Goal: Information Seeking & Learning: Learn about a topic

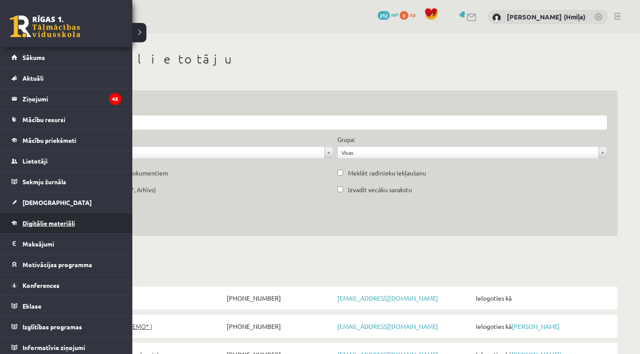
click at [36, 222] on span "Digitālie materiāli" at bounding box center [48, 223] width 52 height 8
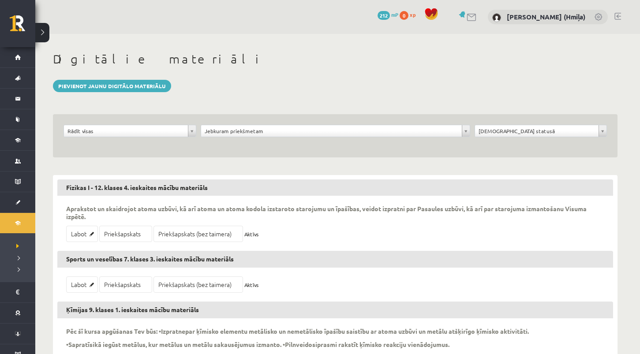
click at [483, 67] on div "Digitālie materiāli" at bounding box center [335, 61] width 565 height 18
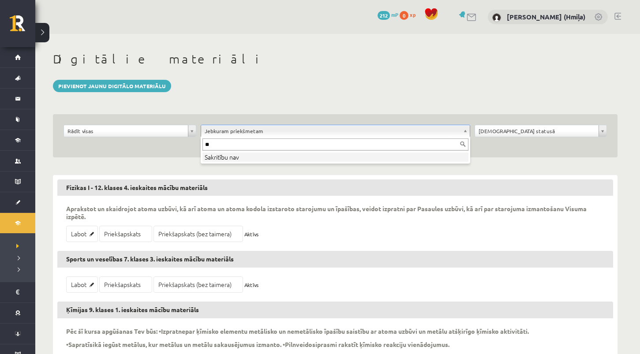
type input "*"
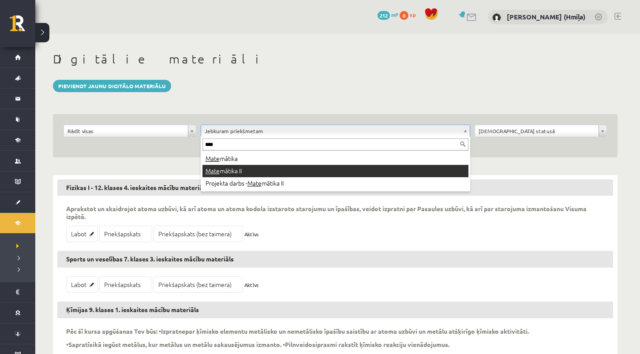
type input "****"
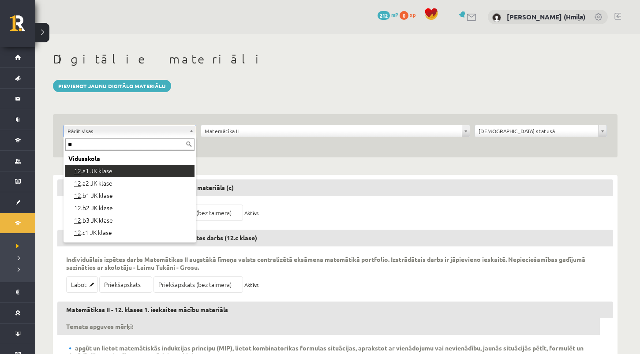
type input "**"
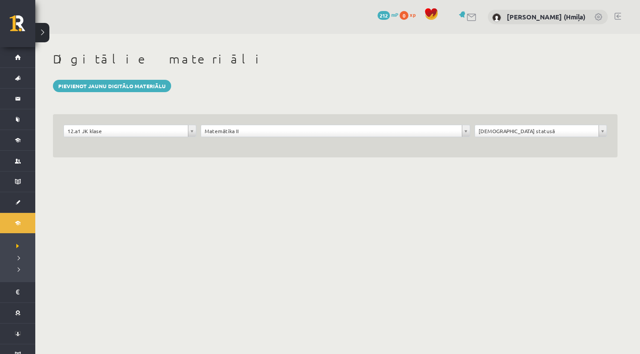
click at [177, 124] on div "**********" at bounding box center [335, 135] width 565 height 43
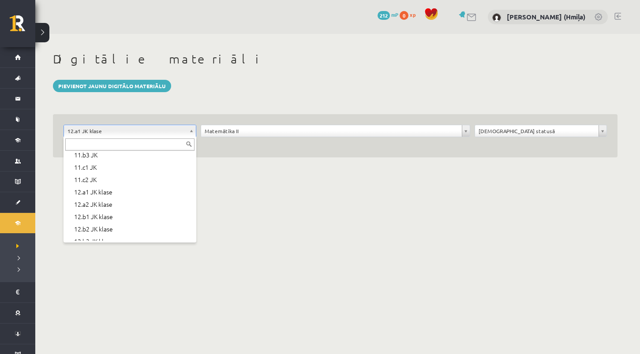
scroll to position [295, 0]
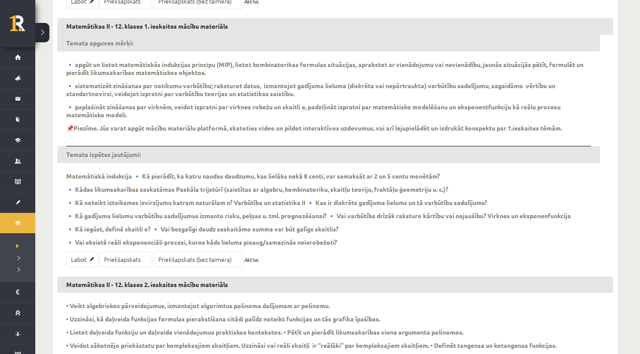
scroll to position [285, 0]
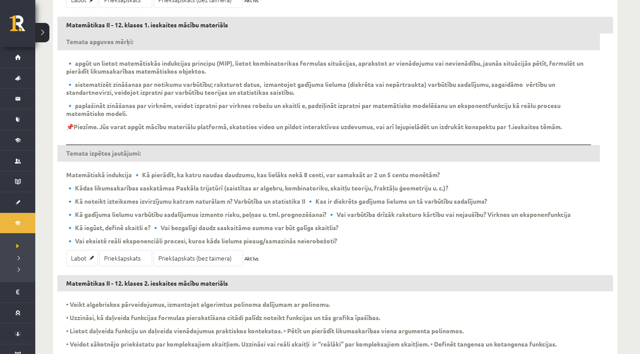
click at [147, 107] on p "🔹 paplašināt zināšanas par virknēm, veidot izpratni par virknes robežu un skait…" at bounding box center [328, 109] width 525 height 16
click at [149, 29] on h3 "Matemātikas II - 12. klases 1. ieskaites mācību materiāls" at bounding box center [335, 25] width 556 height 17
click at [151, 27] on h3 "Matemātikas II - 12. klases 1. ieskaites mācību materiāls" at bounding box center [335, 25] width 556 height 17
click at [130, 108] on p "🔹 paplašināt zināšanas par virknēm, veidot izpratni par virknes robežu un skait…" at bounding box center [328, 109] width 525 height 16
click at [108, 129] on b "Piezīme. Jūs varat apgūt mācību materiālu platformā, skatoties video un pildot …" at bounding box center [318, 127] width 488 height 8
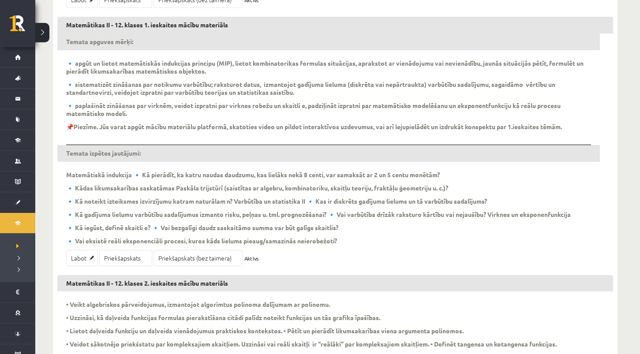
click at [151, 135] on div "Temata apguves mērķi: 🔹 apgūt un lietot matemātiskās indukcijas principu (MIP),…" at bounding box center [328, 142] width 525 height 217
click at [120, 25] on h3 "Matemātikas II - 12. klases 1. ieskaites mācību materiāls" at bounding box center [335, 25] width 556 height 17
click at [97, 146] on h3 "Temata izpētes jautājumi:" at bounding box center [328, 153] width 543 height 17
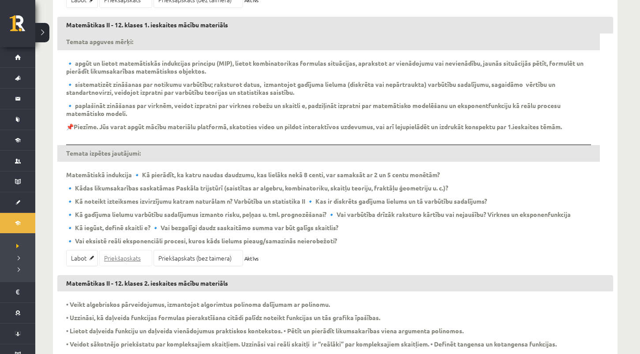
click at [110, 259] on link "Priekšapskats" at bounding box center [125, 258] width 53 height 16
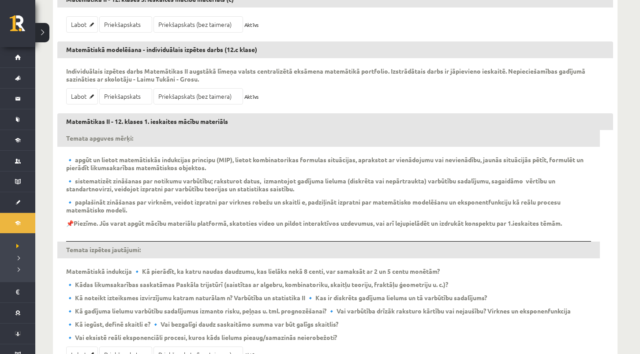
scroll to position [0, 0]
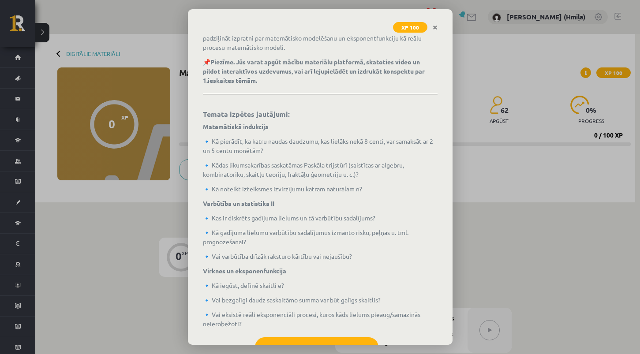
scroll to position [198, 0]
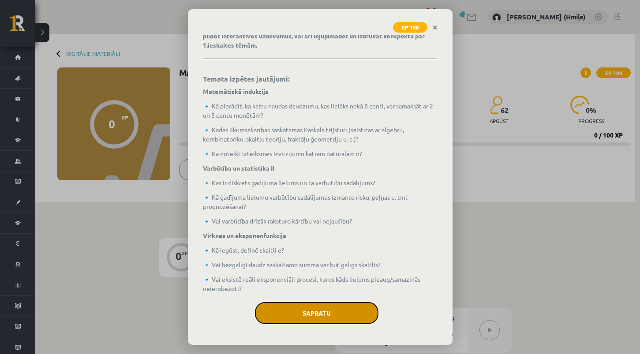
click at [342, 312] on button "Sapratu" at bounding box center [317, 313] width 124 height 22
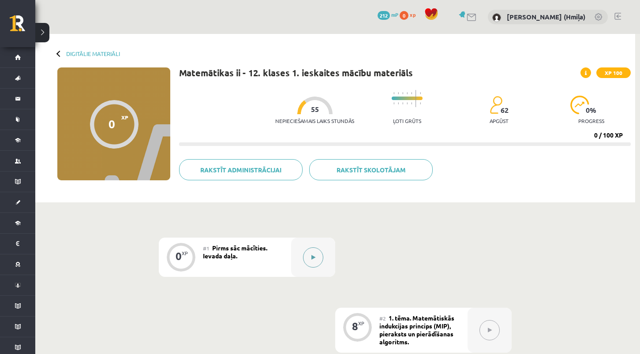
click at [315, 258] on button at bounding box center [313, 257] width 20 height 20
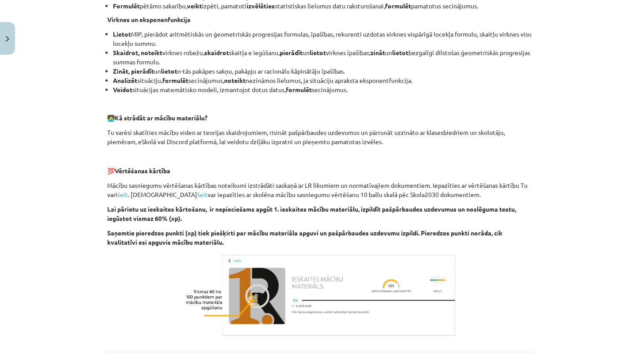
scroll to position [591, 0]
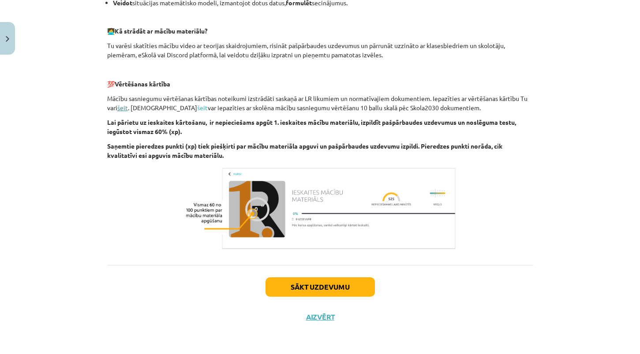
click at [122, 108] on link "šeit" at bounding box center [122, 108] width 11 height 8
click at [197, 109] on link "šeit" at bounding box center [202, 108] width 11 height 8
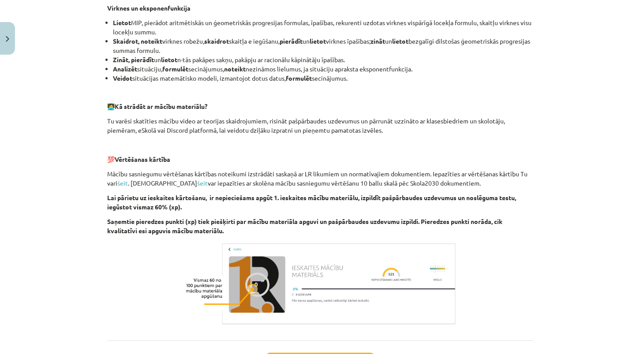
scroll to position [515, 0]
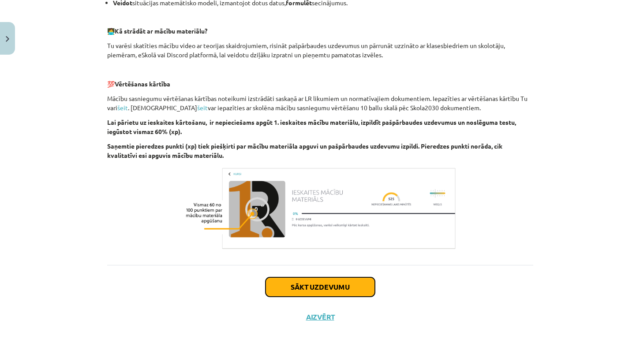
click at [289, 292] on button "Sākt uzdevumu" at bounding box center [320, 286] width 109 height 19
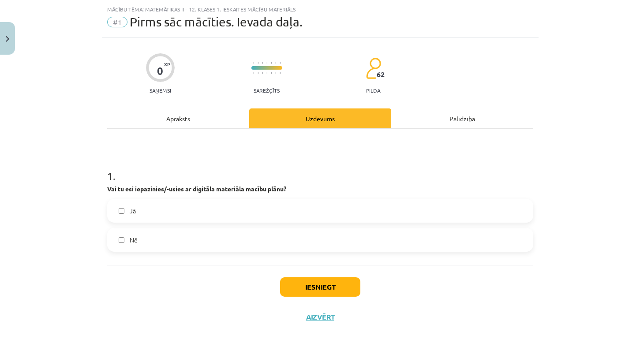
click at [290, 213] on label "Jā" at bounding box center [320, 211] width 424 height 22
click at [316, 283] on button "Iesniegt" at bounding box center [320, 286] width 80 height 19
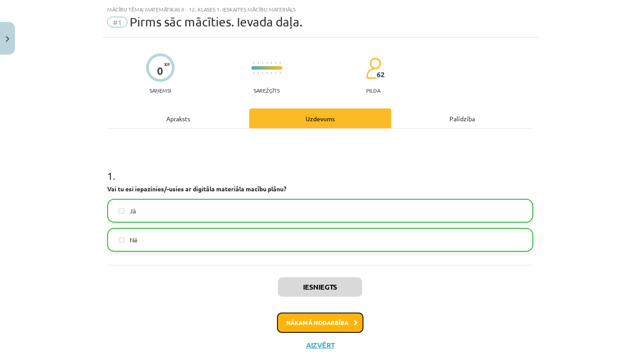
click at [352, 331] on button "Nākamā nodarbība" at bounding box center [320, 323] width 86 height 20
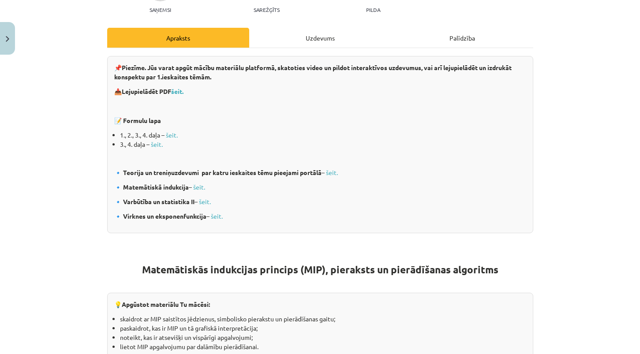
scroll to position [138, 0]
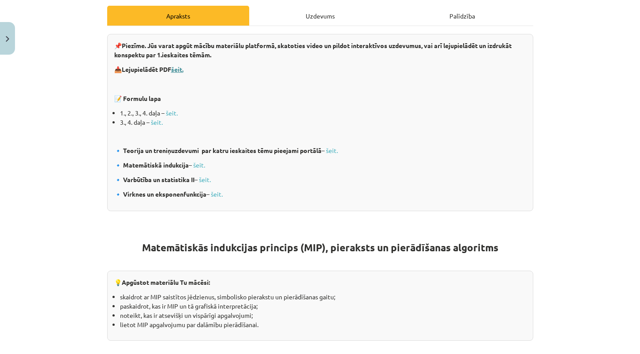
click at [178, 72] on b "šeit." at bounding box center [177, 69] width 12 height 8
click at [173, 111] on link "šeit." at bounding box center [172, 113] width 12 height 8
click at [156, 123] on link "šeit." at bounding box center [157, 122] width 12 height 8
click at [333, 150] on link "šeit." at bounding box center [332, 150] width 12 height 8
click at [202, 165] on link "šeit." at bounding box center [199, 165] width 12 height 8
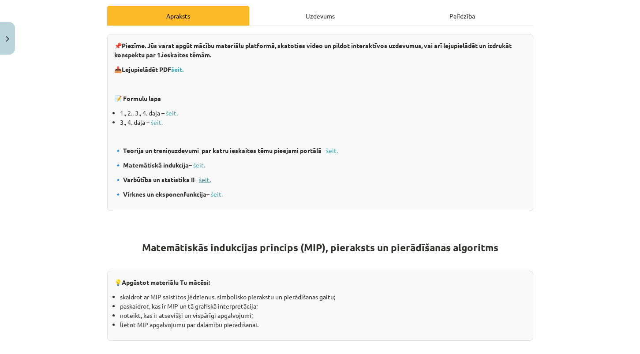
click at [207, 176] on link "šeit." at bounding box center [205, 180] width 12 height 8
click at [219, 194] on link "šeit." at bounding box center [217, 194] width 12 height 8
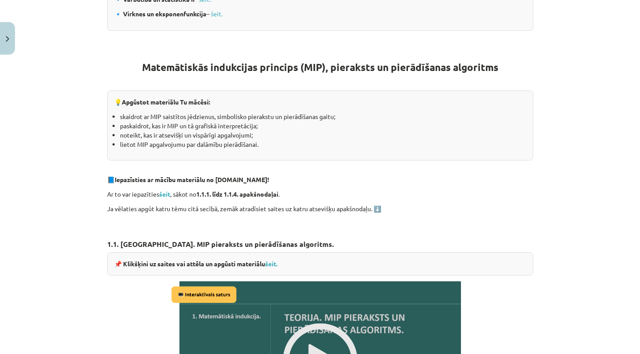
scroll to position [339, 0]
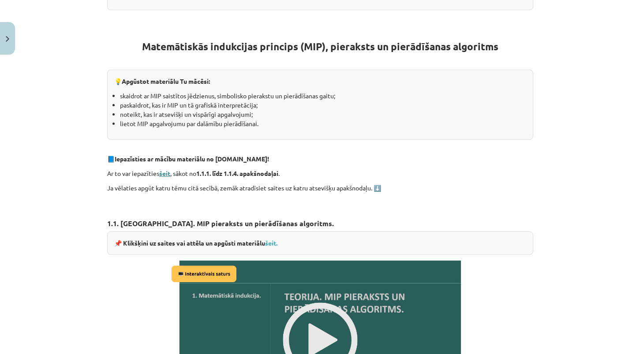
click at [168, 174] on strong "šeit" at bounding box center [164, 173] width 11 height 8
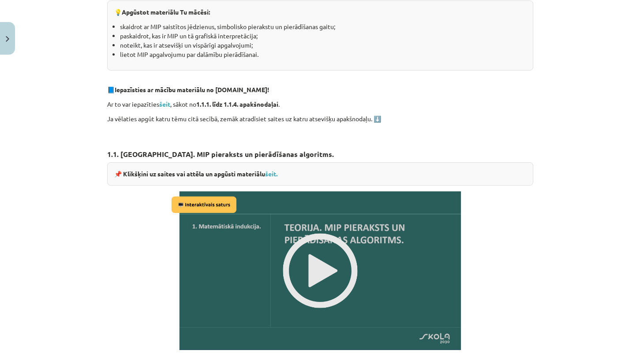
scroll to position [474, 0]
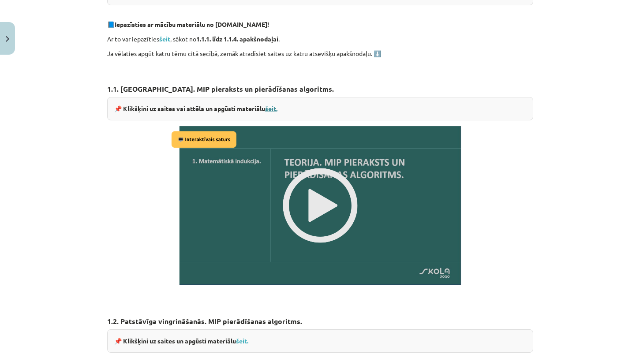
click at [273, 105] on link "šeit." at bounding box center [271, 109] width 12 height 8
click at [326, 213] on img at bounding box center [320, 205] width 303 height 170
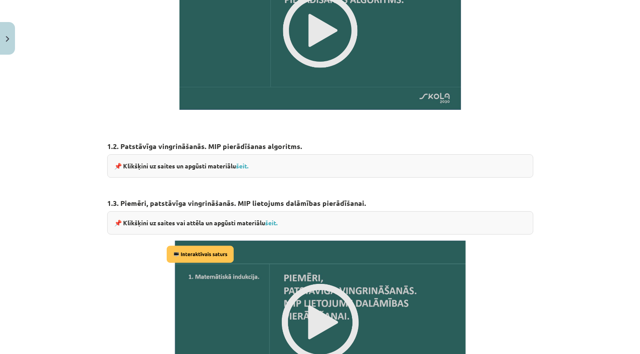
scroll to position [680, 0]
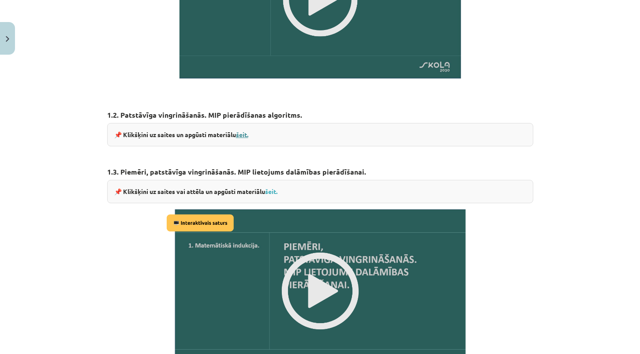
click at [243, 135] on link "šeit." at bounding box center [242, 135] width 12 height 8
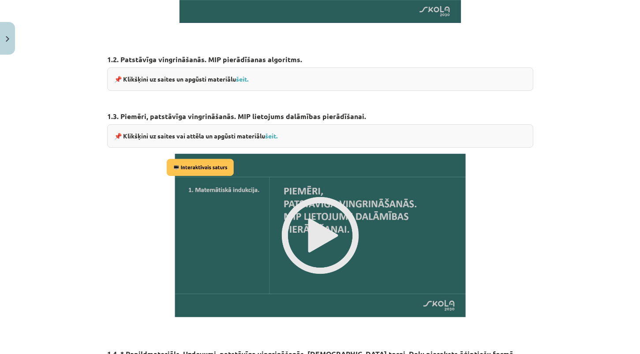
scroll to position [762, 0]
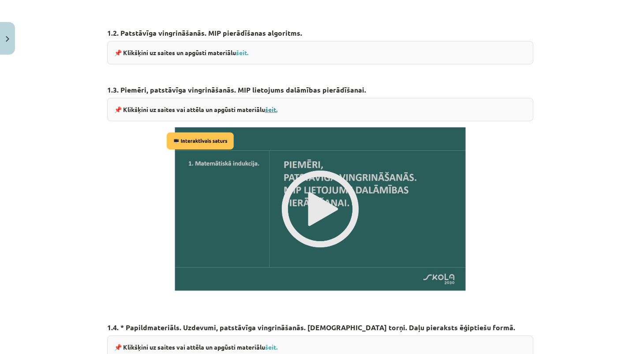
click at [275, 106] on link "šeit." at bounding box center [271, 109] width 12 height 8
click at [372, 169] on img at bounding box center [320, 209] width 312 height 176
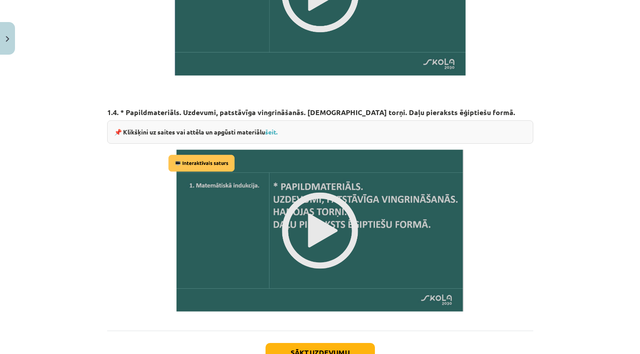
scroll to position [982, 0]
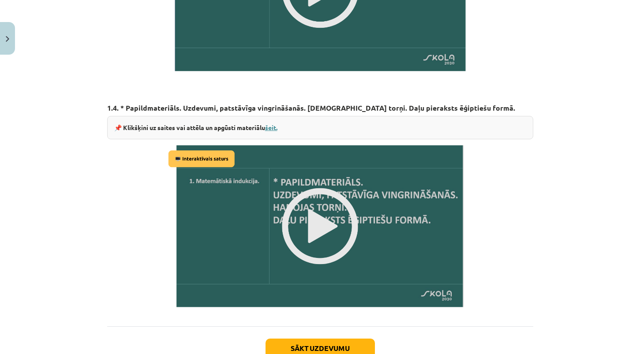
click at [276, 127] on link "šeit." at bounding box center [271, 128] width 12 height 8
click at [266, 210] on img at bounding box center [320, 226] width 308 height 174
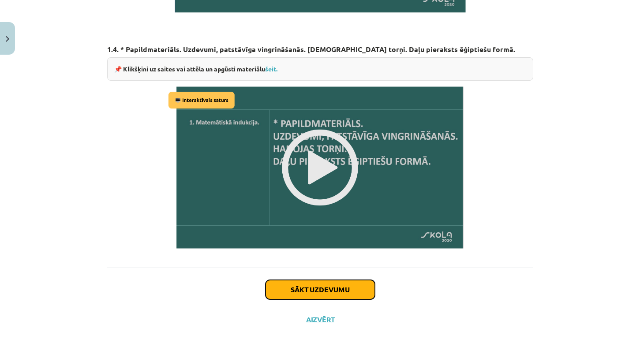
click at [303, 282] on button "Sākt uzdevumu" at bounding box center [320, 289] width 109 height 19
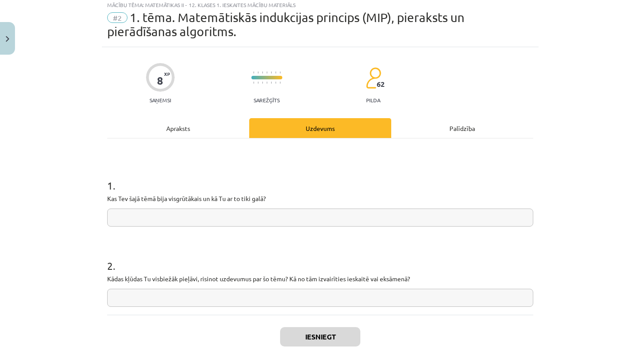
scroll to position [22, 0]
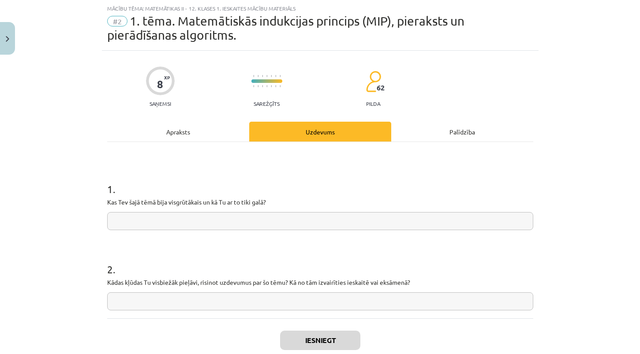
click at [306, 225] on input "text" at bounding box center [320, 221] width 426 height 18
type input "**"
click at [332, 340] on button "Iesniegt" at bounding box center [320, 340] width 80 height 19
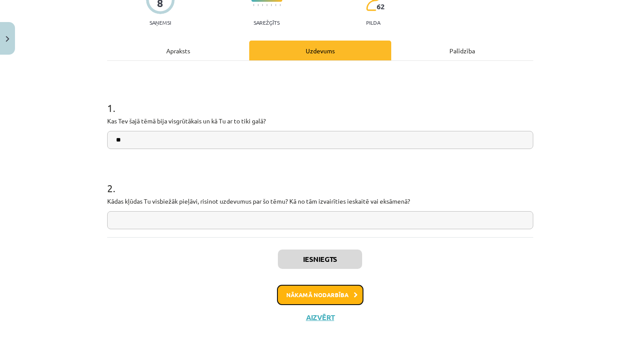
click at [358, 295] on button "Nākamā nodarbība" at bounding box center [320, 295] width 86 height 20
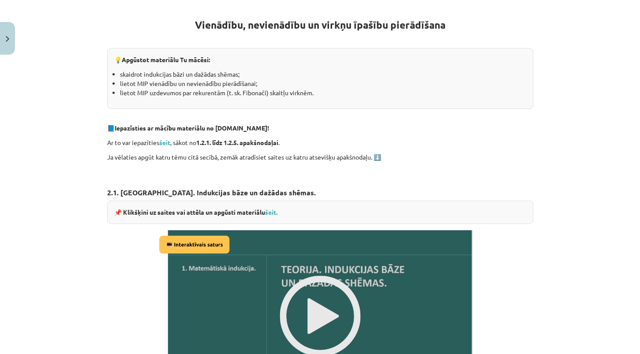
scroll to position [198, 0]
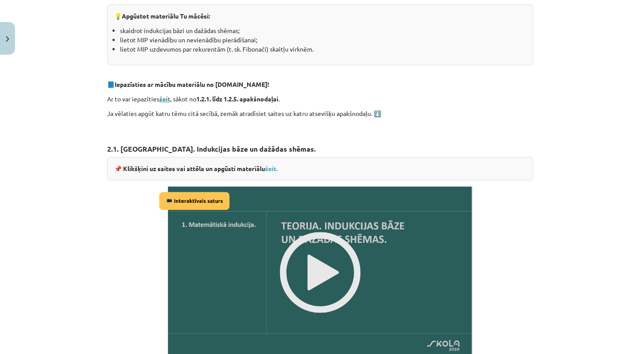
click at [166, 100] on strong "šeit" at bounding box center [164, 99] width 11 height 8
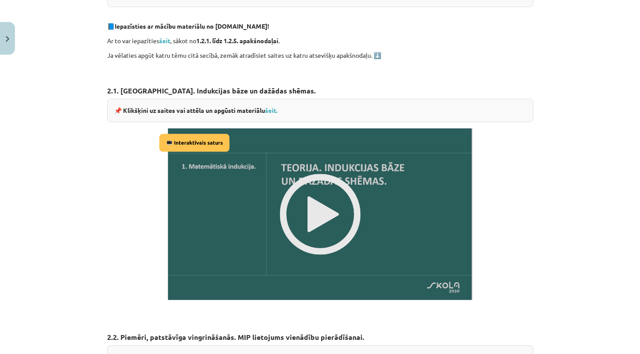
scroll to position [278, 0]
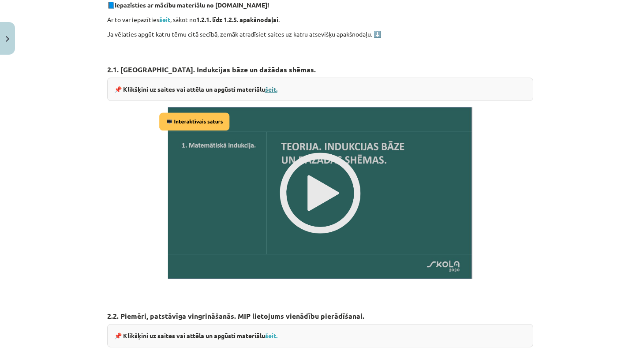
click at [277, 89] on link "šeit." at bounding box center [271, 89] width 12 height 8
click at [319, 188] on img at bounding box center [320, 193] width 327 height 184
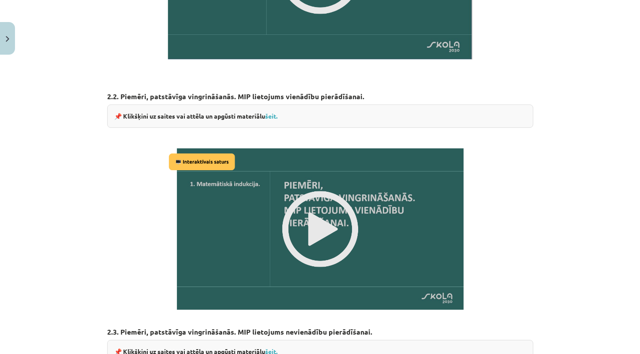
scroll to position [513, 0]
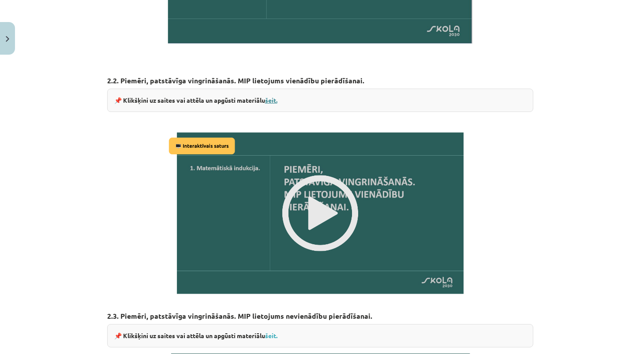
click at [270, 99] on link "šeit." at bounding box center [271, 100] width 12 height 8
click at [336, 201] on img at bounding box center [320, 213] width 308 height 173
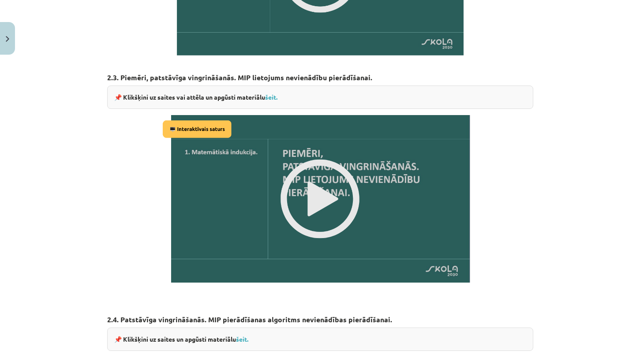
scroll to position [768, 0]
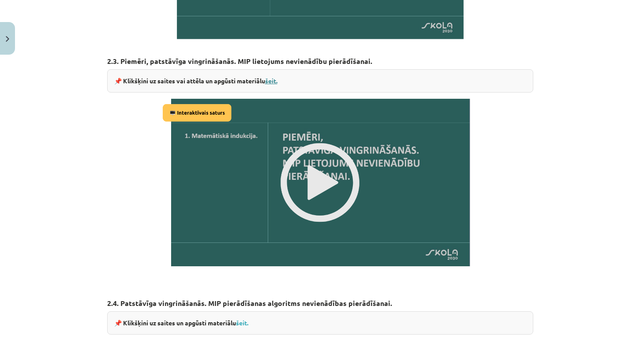
click at [273, 81] on link "šeit." at bounding box center [271, 81] width 12 height 8
click at [322, 151] on img at bounding box center [320, 183] width 320 height 180
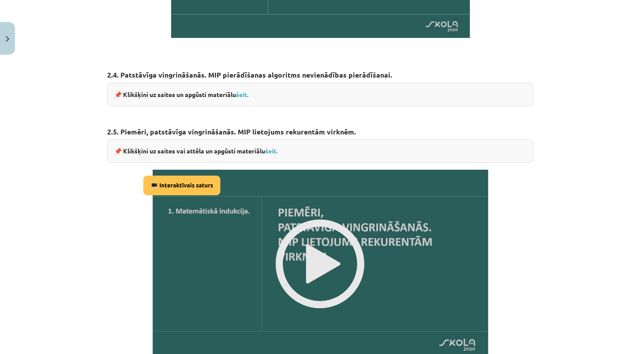
scroll to position [1014, 0]
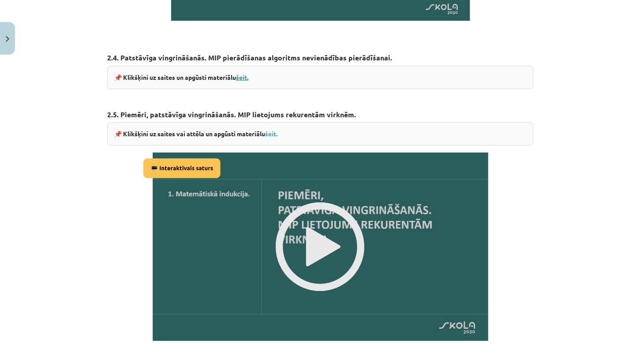
click at [242, 76] on link "šeit." at bounding box center [242, 77] width 12 height 8
click at [273, 130] on link "šeit." at bounding box center [271, 134] width 12 height 8
click at [357, 231] on img at bounding box center [319, 247] width 359 height 202
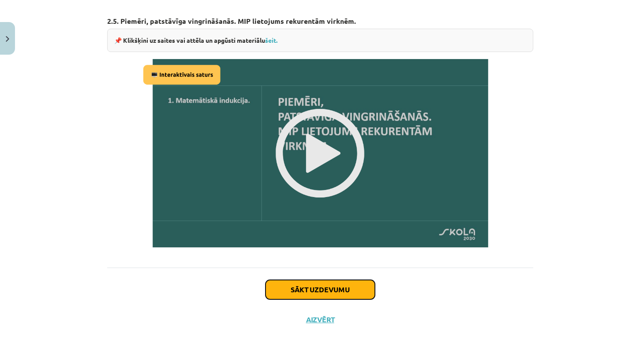
click at [344, 286] on button "Sākt uzdevumu" at bounding box center [320, 289] width 109 height 19
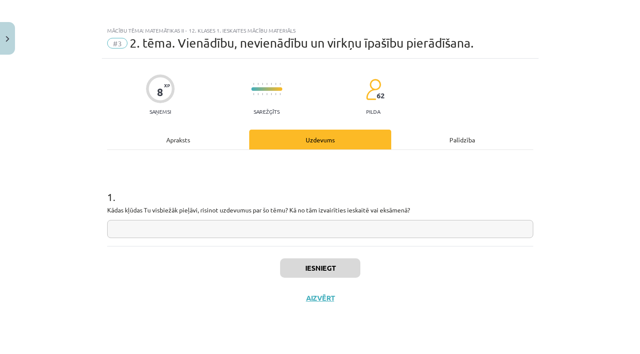
click at [346, 226] on input "text" at bounding box center [320, 229] width 426 height 18
type input "**"
click at [324, 263] on button "Iesniegt" at bounding box center [320, 267] width 80 height 19
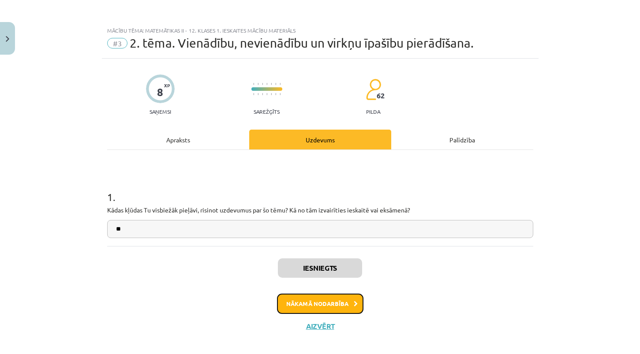
click at [346, 303] on button "Nākamā nodarbība" at bounding box center [320, 304] width 86 height 20
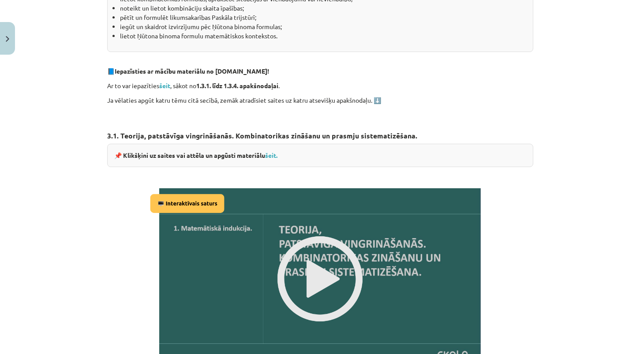
scroll to position [236, 0]
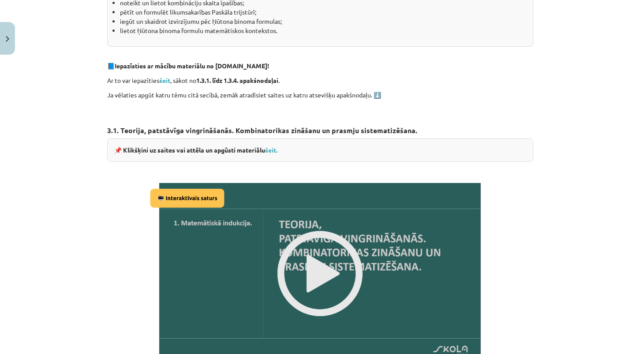
click at [165, 76] on p "Ar to var iepazīties šeit , sākot no 1.3.1. līdz 1.3.4. apakšnodaļai ." at bounding box center [320, 80] width 426 height 9
click at [165, 80] on strong "šeit" at bounding box center [164, 80] width 11 height 8
click at [272, 148] on link "šeit." at bounding box center [271, 150] width 12 height 8
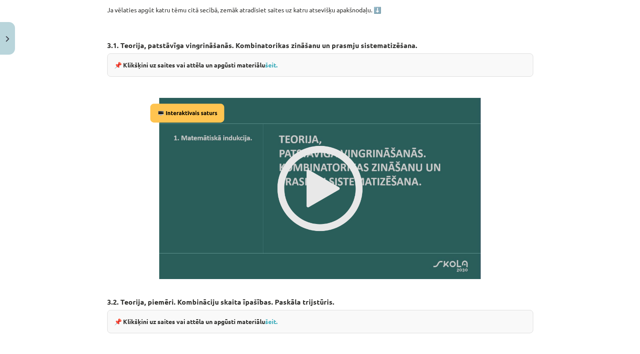
scroll to position [329, 0]
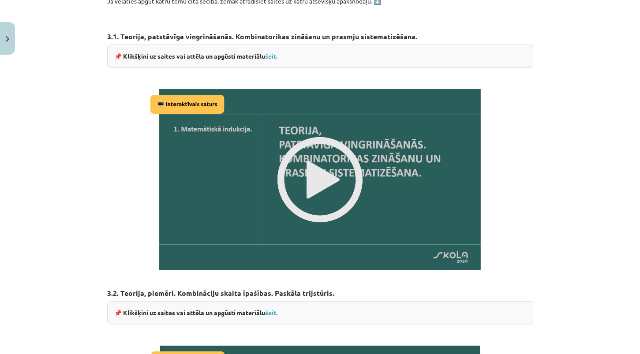
click at [335, 187] on img at bounding box center [319, 179] width 345 height 195
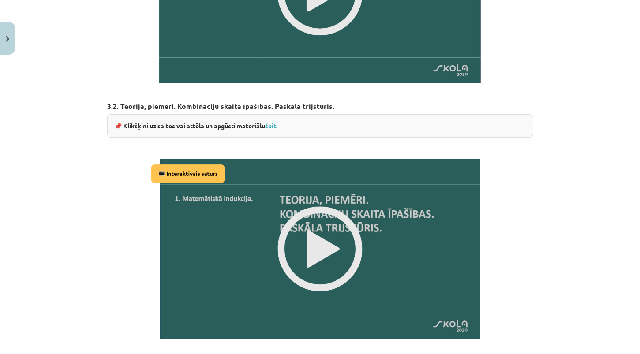
scroll to position [527, 0]
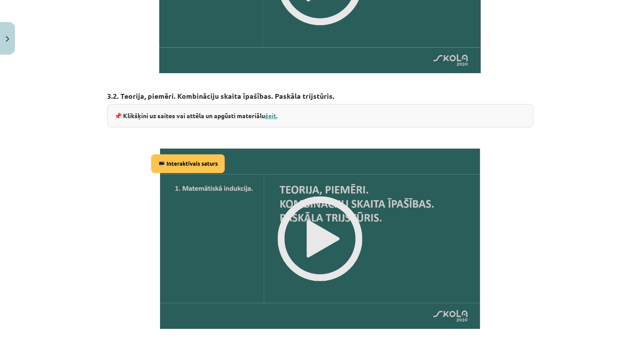
click at [276, 115] on link "šeit." at bounding box center [271, 116] width 12 height 8
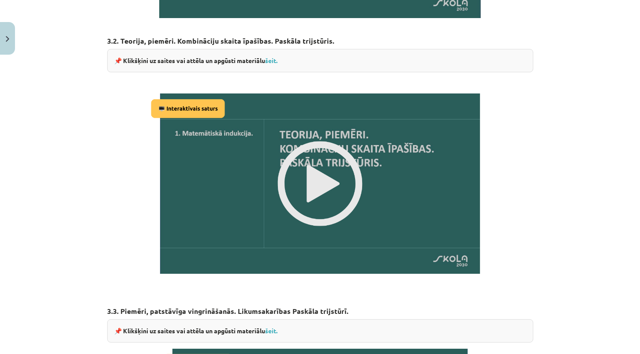
scroll to position [593, 0]
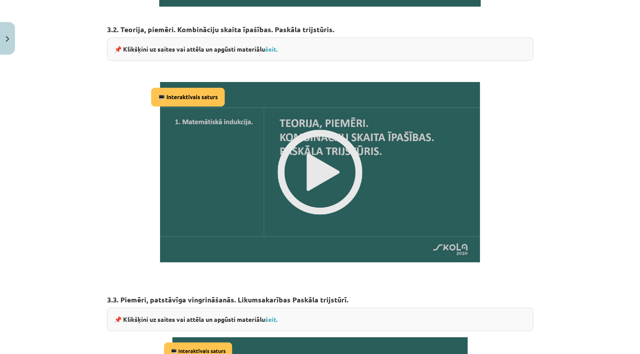
click at [326, 158] on img at bounding box center [320, 172] width 344 height 194
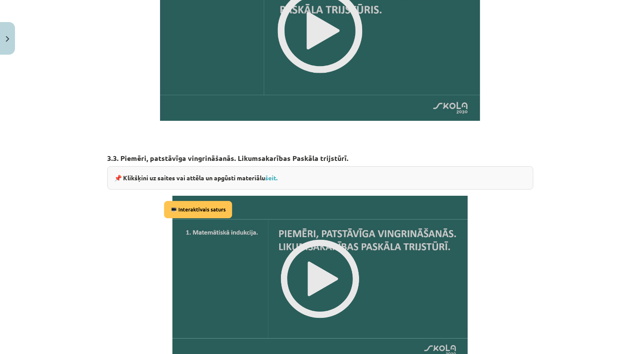
scroll to position [757, 0]
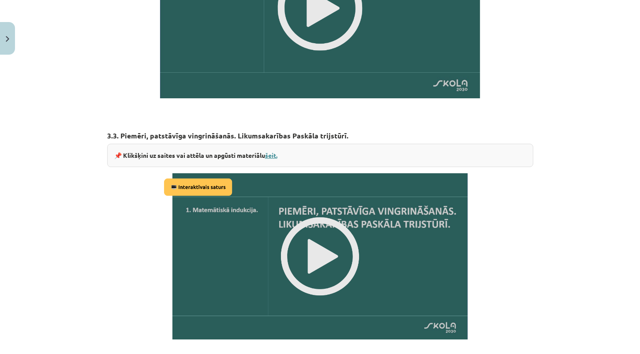
click at [276, 154] on link "šeit." at bounding box center [271, 155] width 12 height 8
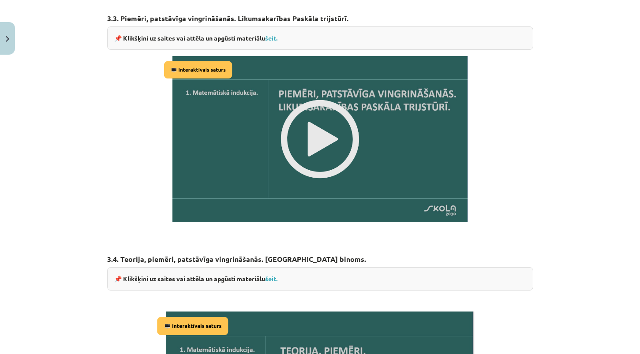
scroll to position [878, 0]
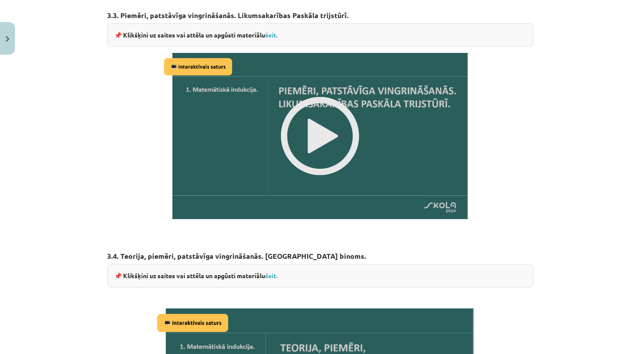
click at [345, 132] on img at bounding box center [319, 136] width 317 height 179
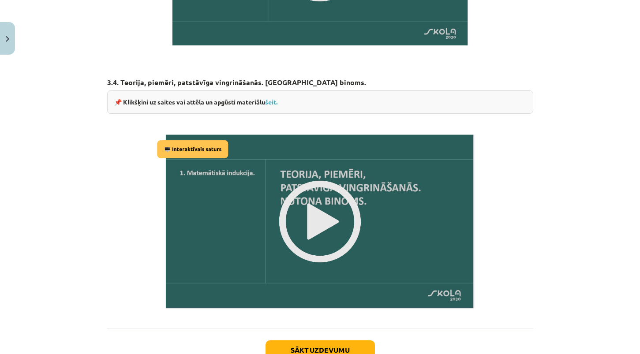
scroll to position [1072, 0]
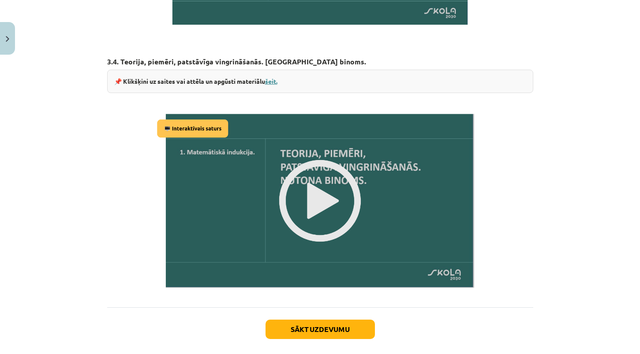
click at [274, 77] on link "šeit." at bounding box center [271, 81] width 12 height 8
click at [335, 195] on img at bounding box center [319, 201] width 331 height 187
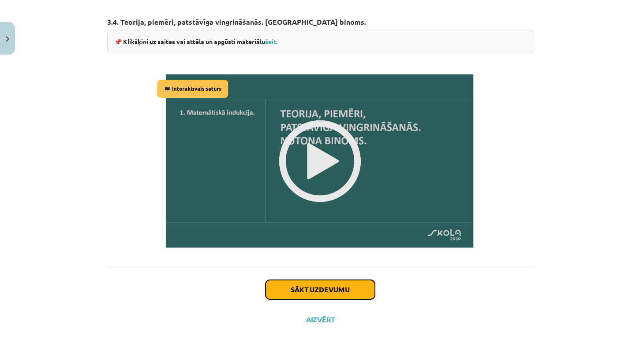
click at [287, 283] on button "Sākt uzdevumu" at bounding box center [320, 289] width 109 height 19
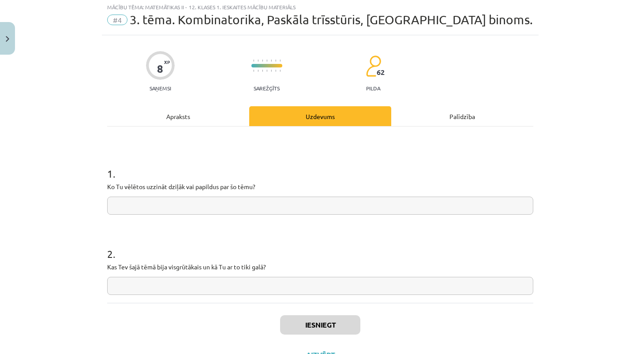
scroll to position [22, 0]
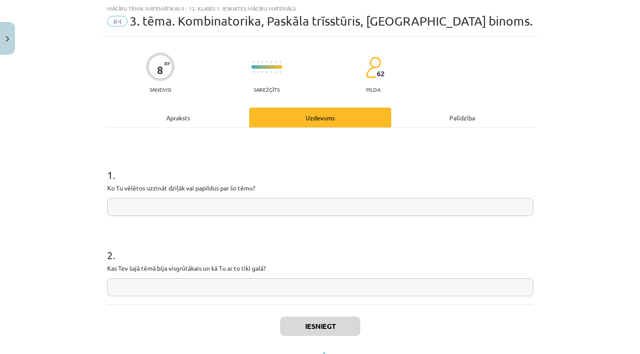
click at [295, 204] on input "text" at bounding box center [320, 207] width 426 height 18
type input "***"
click at [296, 327] on button "Iesniegt" at bounding box center [320, 326] width 80 height 19
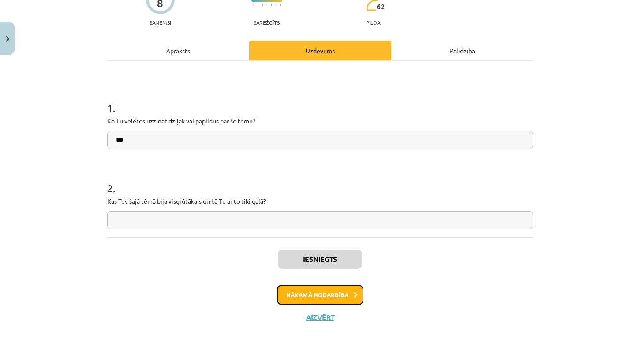
click at [332, 288] on button "Nākamā nodarbība" at bounding box center [320, 295] width 86 height 20
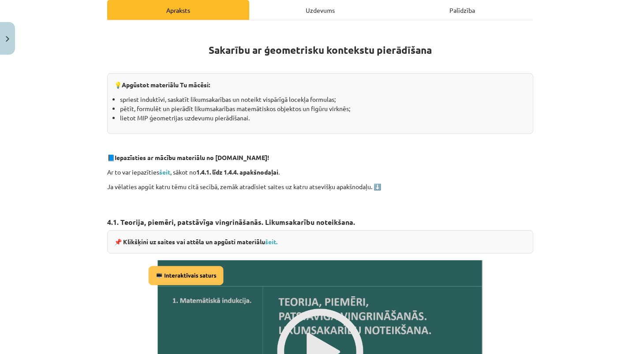
scroll to position [196, 0]
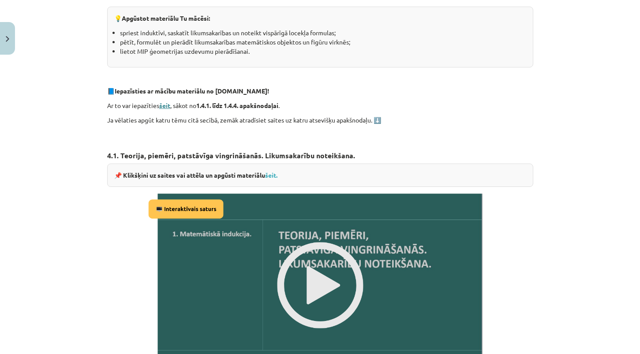
click at [168, 103] on strong "šeit" at bounding box center [164, 105] width 11 height 8
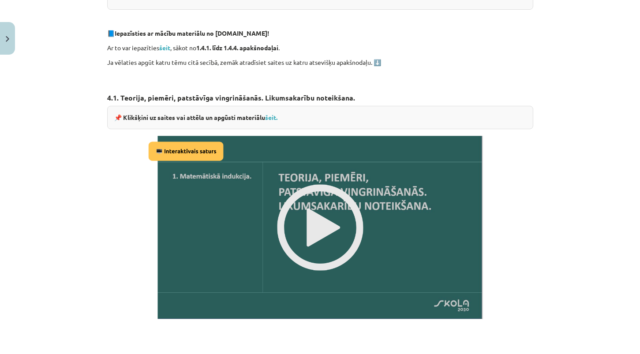
scroll to position [273, 0]
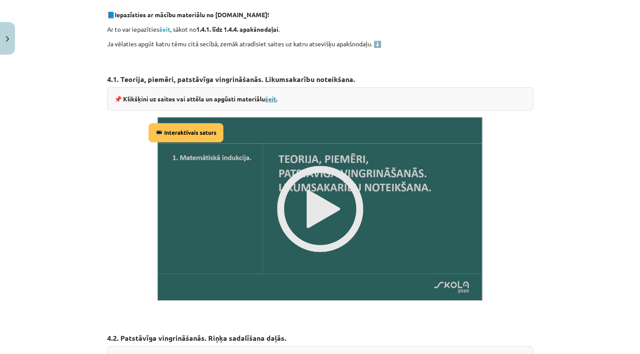
click at [273, 101] on link "šeit." at bounding box center [271, 99] width 12 height 8
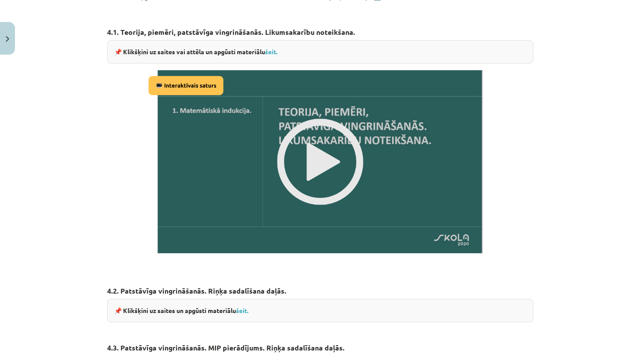
scroll to position [337, 0]
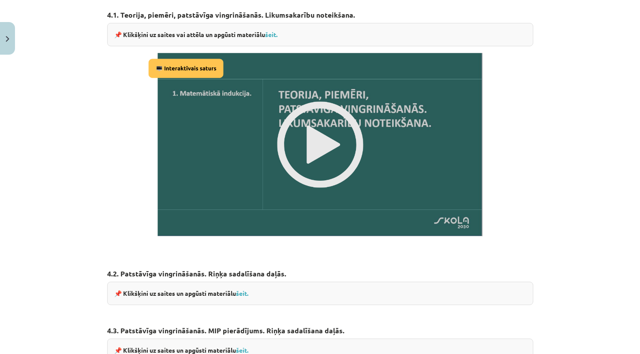
click at [337, 129] on img at bounding box center [320, 144] width 349 height 197
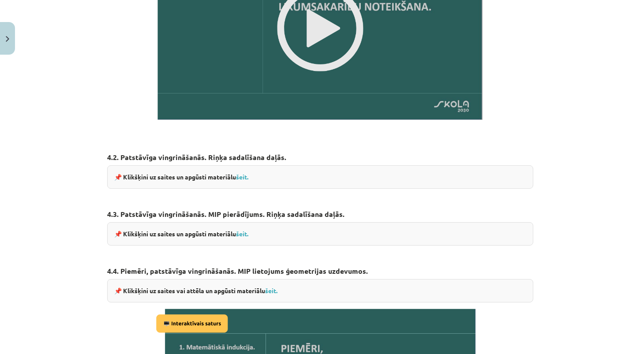
scroll to position [457, 0]
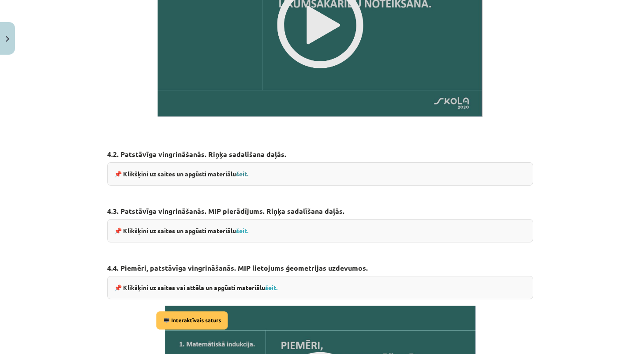
click at [247, 173] on link "šeit." at bounding box center [242, 174] width 12 height 8
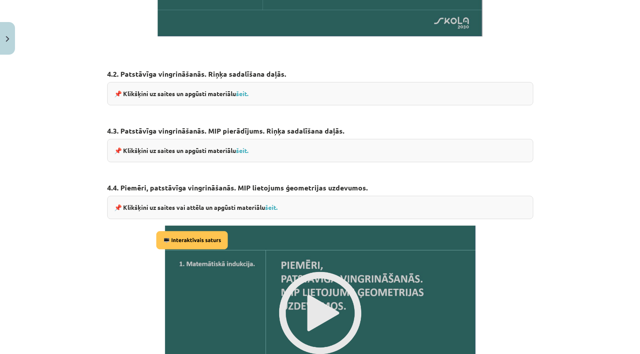
scroll to position [544, 0]
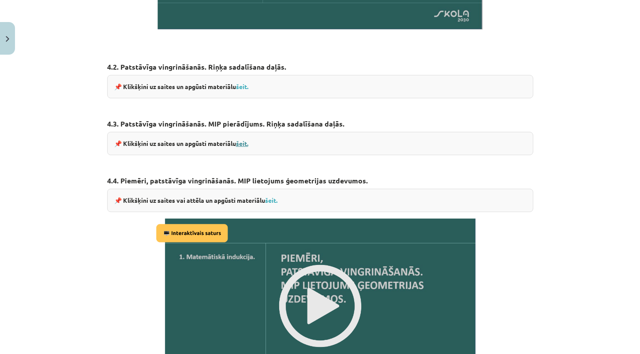
click at [247, 140] on link "šeit." at bounding box center [242, 143] width 12 height 8
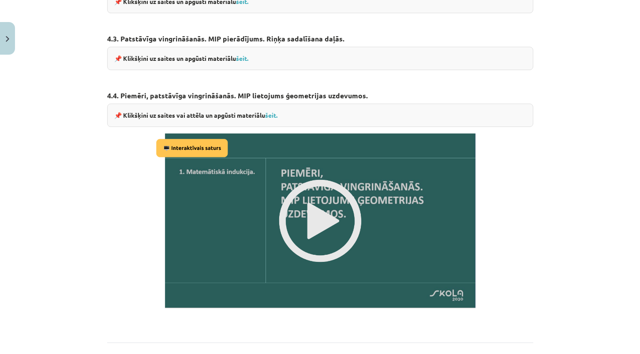
scroll to position [670, 0]
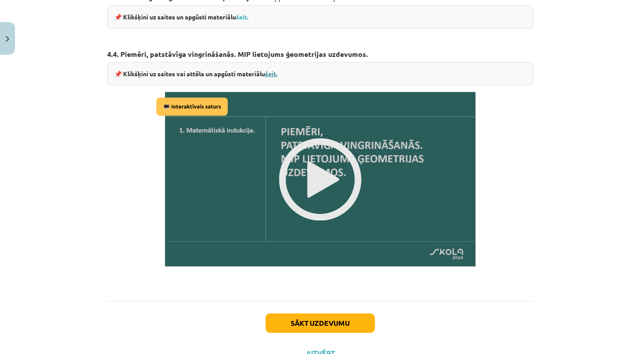
click at [273, 71] on link "šeit." at bounding box center [271, 74] width 12 height 8
click at [348, 169] on img at bounding box center [320, 180] width 333 height 188
click at [325, 328] on button "Sākt uzdevumu" at bounding box center [320, 323] width 109 height 19
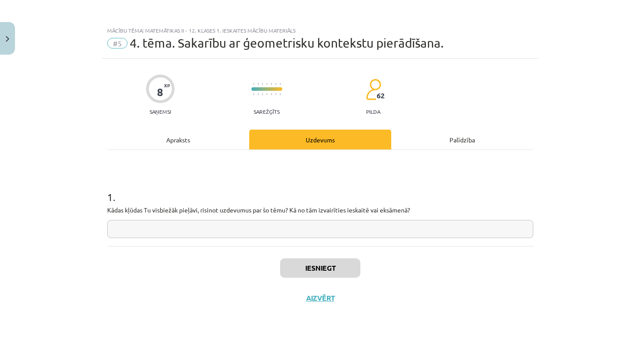
click at [311, 238] on input "text" at bounding box center [320, 229] width 426 height 18
type input "**"
click at [316, 265] on button "Iesniegt" at bounding box center [320, 267] width 80 height 19
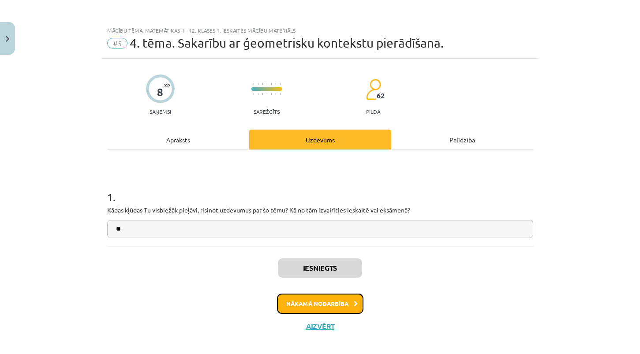
click at [347, 298] on button "Nākamā nodarbība" at bounding box center [320, 304] width 86 height 20
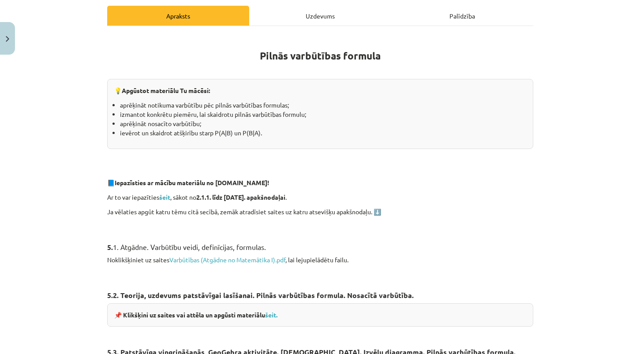
scroll to position [150, 0]
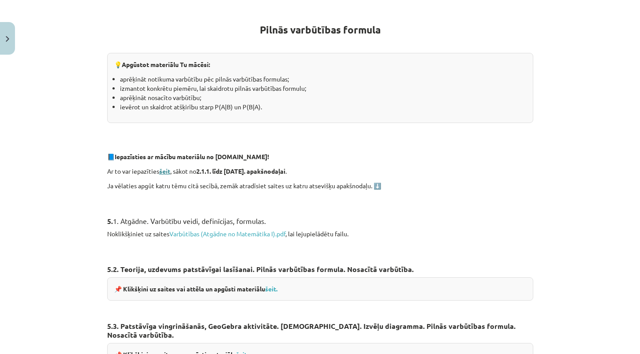
click at [165, 170] on strong "šeit" at bounding box center [164, 171] width 11 height 8
click at [247, 233] on link "Varbūtības (Atgādne no Matemātika I).pdf" at bounding box center [227, 234] width 116 height 8
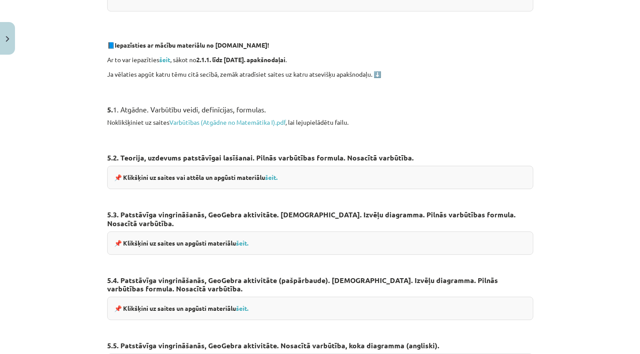
scroll to position [268, 0]
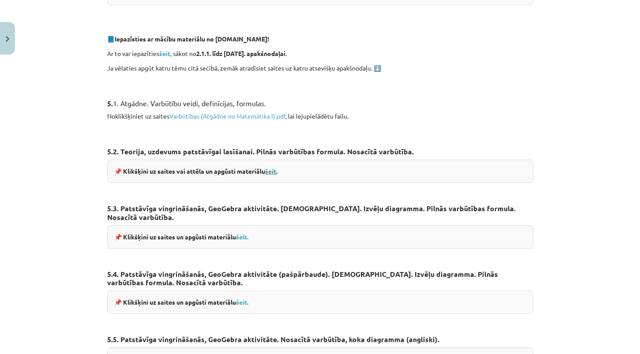
click at [271, 168] on link "šeit." at bounding box center [271, 171] width 12 height 8
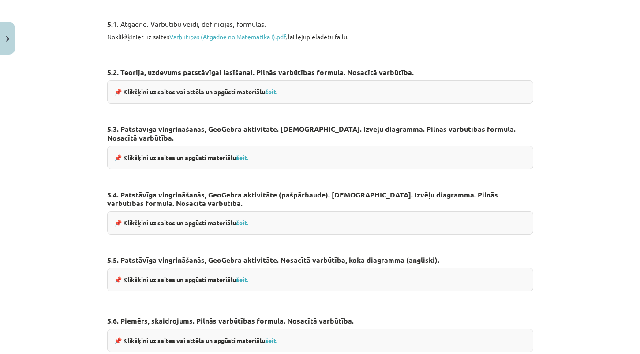
scroll to position [392, 0]
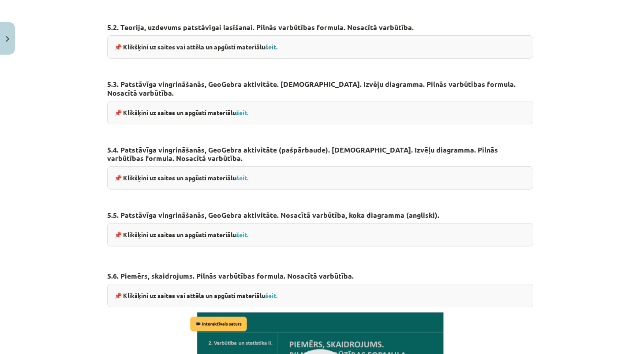
click at [273, 45] on link "šeit." at bounding box center [271, 47] width 12 height 8
click at [244, 174] on link "šeit." at bounding box center [242, 178] width 12 height 8
click at [243, 109] on link "šeit." at bounding box center [242, 113] width 12 height 8
click at [244, 231] on link "šeit." at bounding box center [242, 235] width 12 height 8
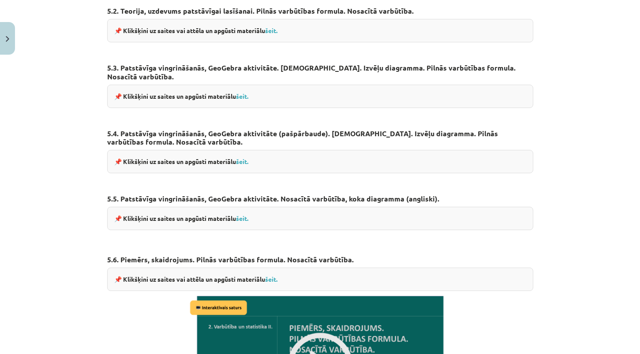
scroll to position [408, 0]
click at [242, 210] on div "📌 Klikšķini uz saites un apgūsti materiālu šeit." at bounding box center [320, 218] width 426 height 23
click at [243, 215] on link "šeit." at bounding box center [242, 219] width 12 height 8
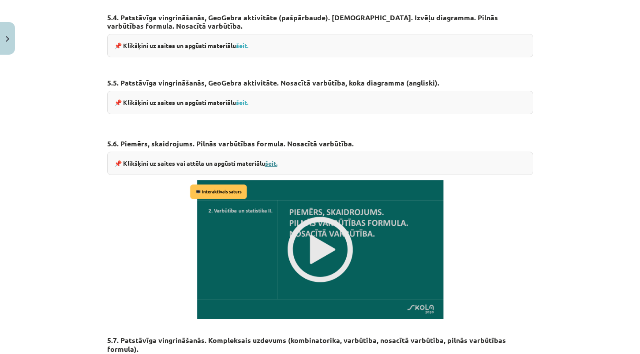
scroll to position [545, 0]
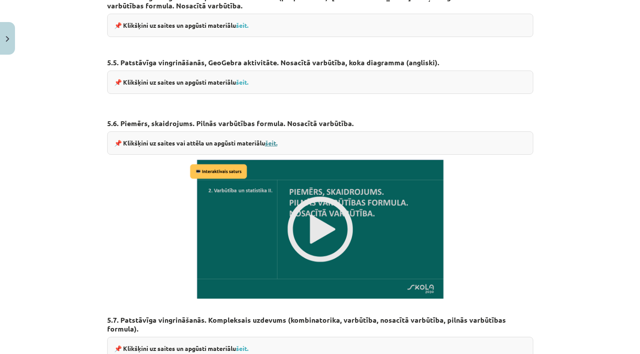
click at [270, 139] on link "šeit." at bounding box center [271, 143] width 12 height 8
click at [324, 221] on img at bounding box center [320, 229] width 265 height 149
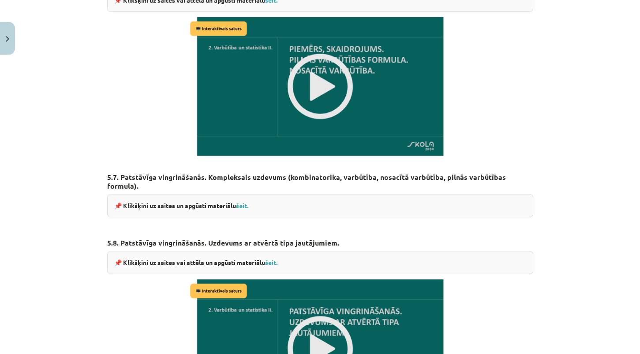
scroll to position [712, 0]
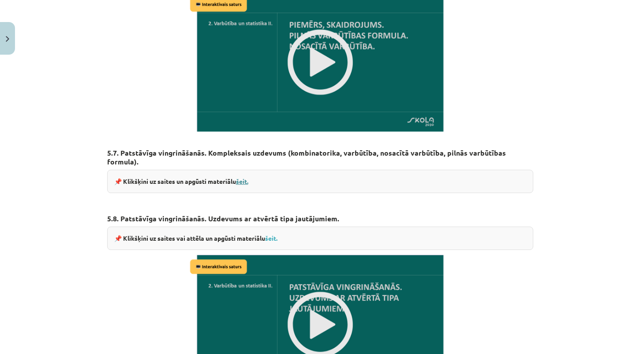
click at [246, 177] on link "šeit." at bounding box center [242, 181] width 12 height 8
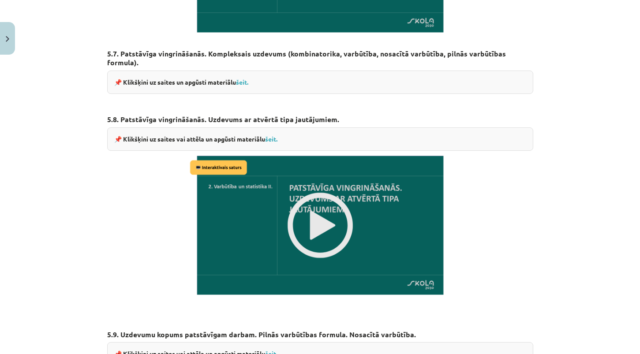
scroll to position [825, 0]
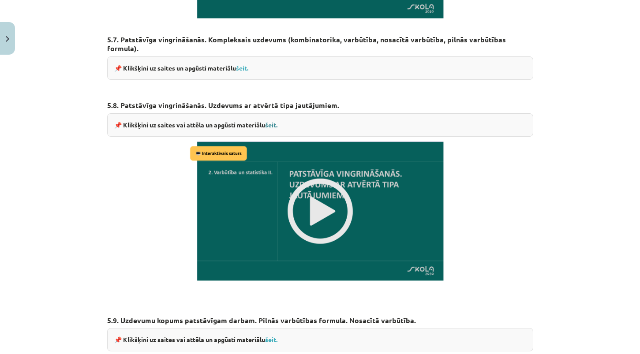
click at [276, 121] on link "šeit." at bounding box center [271, 125] width 12 height 8
click at [339, 200] on img at bounding box center [320, 211] width 265 height 149
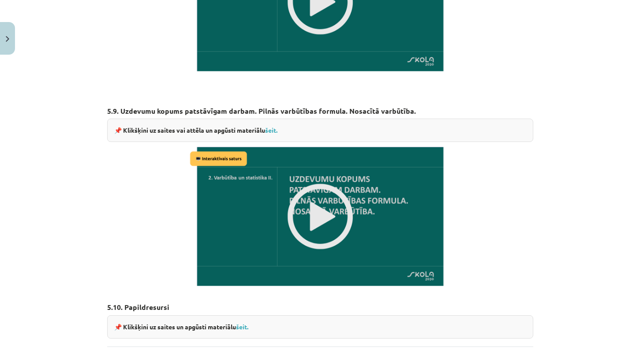
scroll to position [1045, 0]
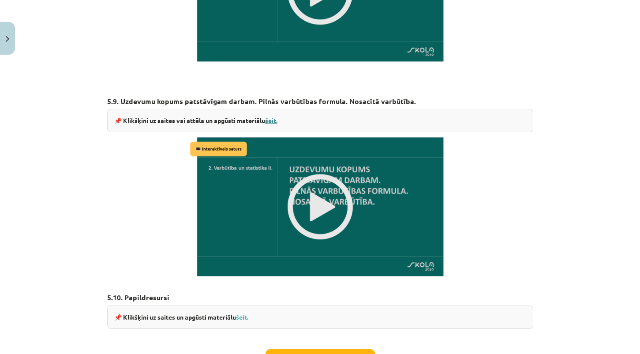
click at [269, 116] on link "šeit." at bounding box center [271, 120] width 12 height 8
click at [341, 184] on img at bounding box center [320, 206] width 265 height 149
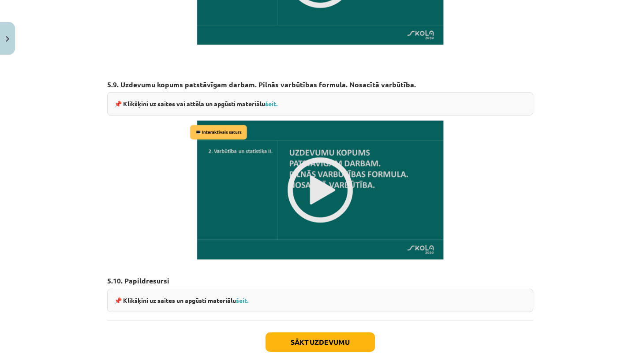
scroll to position [1093, 0]
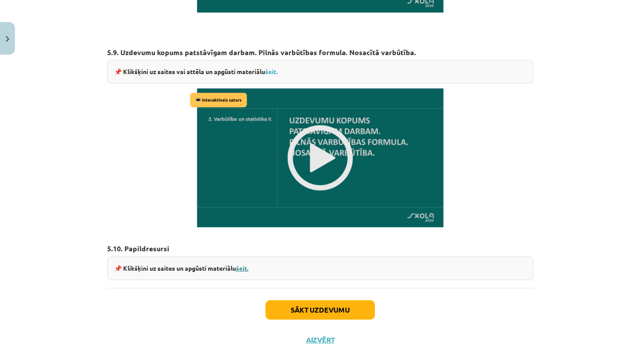
click at [243, 264] on link "šeit." at bounding box center [242, 268] width 12 height 8
click at [314, 300] on button "Sākt uzdevumu" at bounding box center [320, 309] width 109 height 19
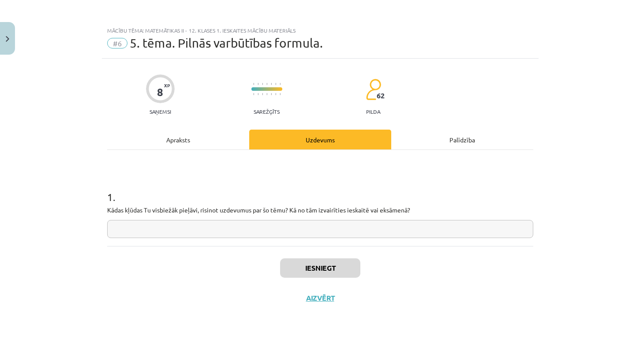
scroll to position [0, 0]
click at [330, 225] on input "text" at bounding box center [320, 229] width 426 height 18
type input "***"
click at [322, 263] on button "Iesniegt" at bounding box center [320, 267] width 80 height 19
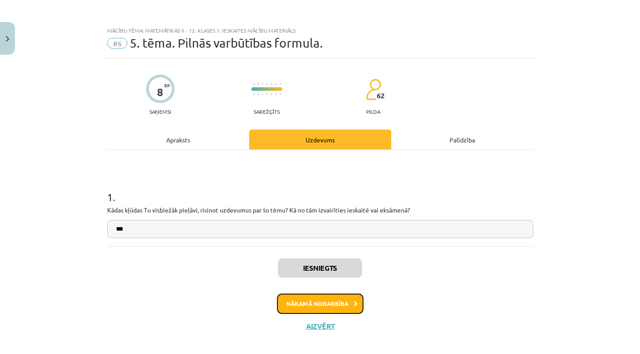
click at [333, 304] on button "Nākamā nodarbība" at bounding box center [320, 304] width 86 height 20
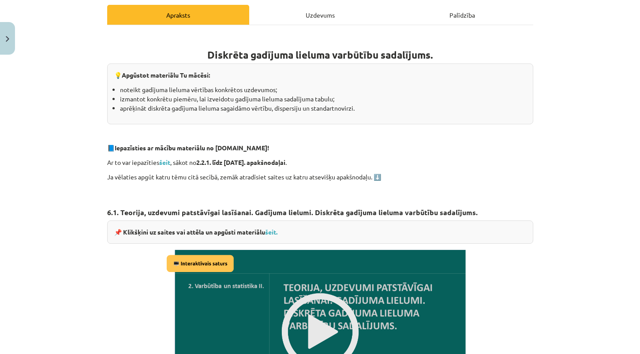
scroll to position [128, 0]
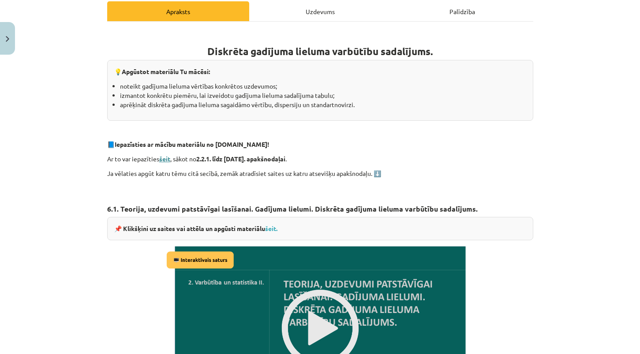
click at [165, 156] on strong "šeit" at bounding box center [164, 159] width 11 height 8
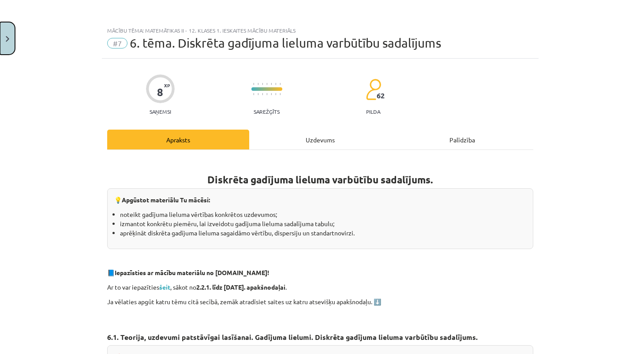
click at [11, 34] on button "Close" at bounding box center [7, 38] width 15 height 33
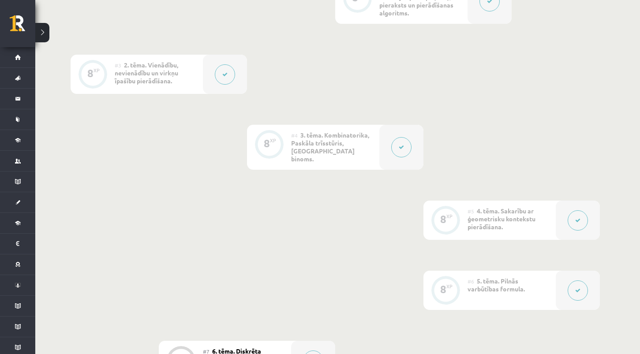
scroll to position [388, 0]
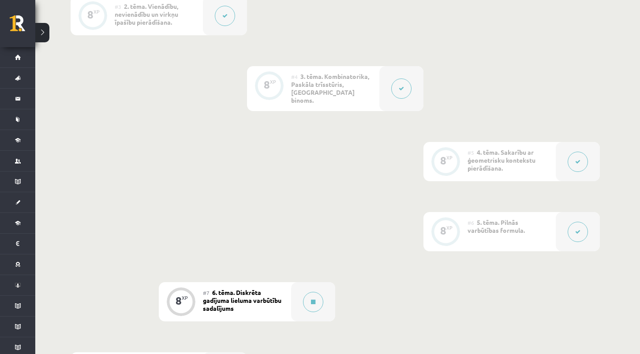
click at [575, 227] on button at bounding box center [578, 232] width 20 height 20
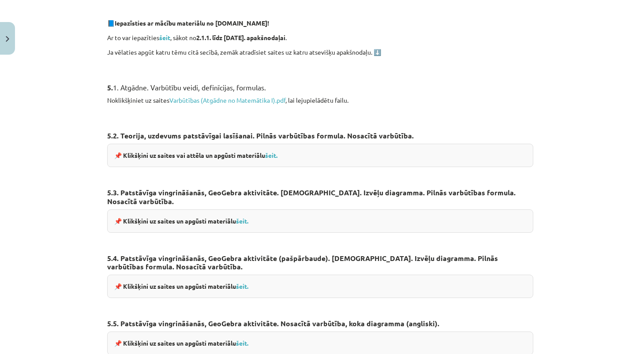
scroll to position [378, 0]
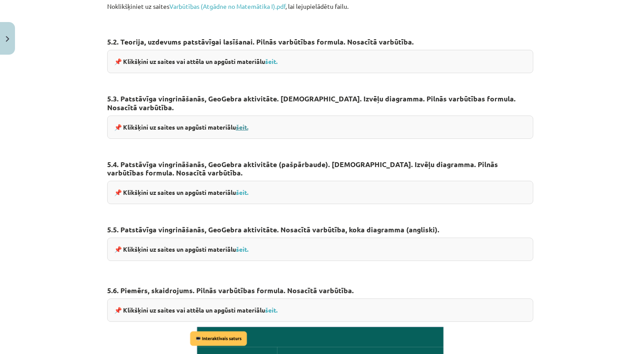
click at [244, 123] on link "šeit." at bounding box center [242, 127] width 12 height 8
click at [12, 37] on button "Close" at bounding box center [7, 38] width 15 height 33
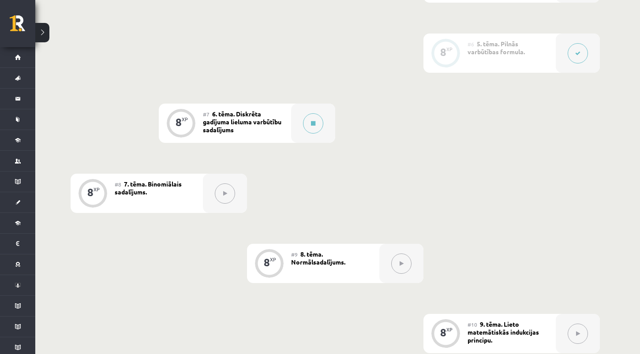
scroll to position [583, 0]
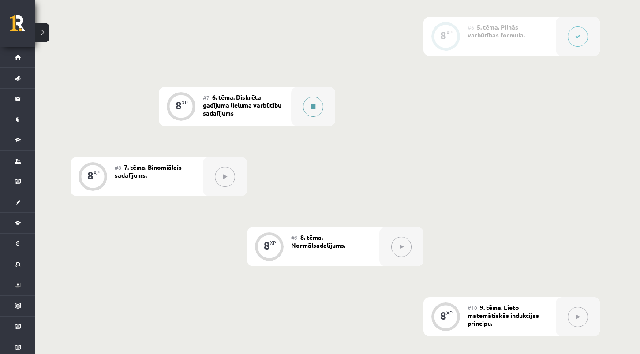
click at [318, 97] on button at bounding box center [313, 107] width 20 height 20
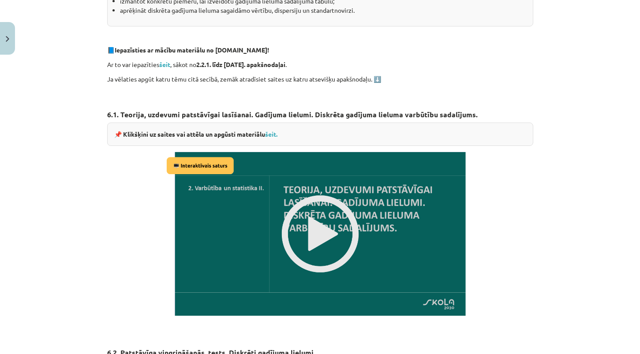
scroll to position [243, 0]
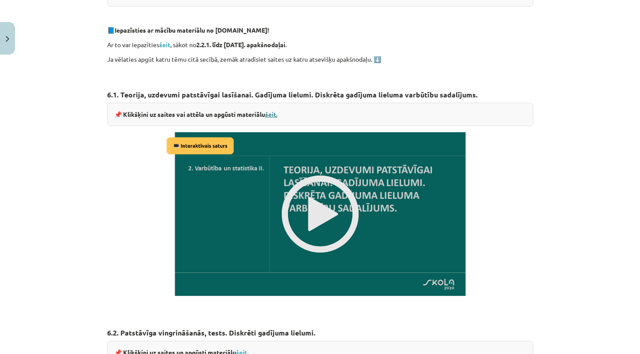
click at [276, 114] on link "šeit." at bounding box center [271, 114] width 12 height 8
click at [332, 193] on img at bounding box center [320, 214] width 312 height 176
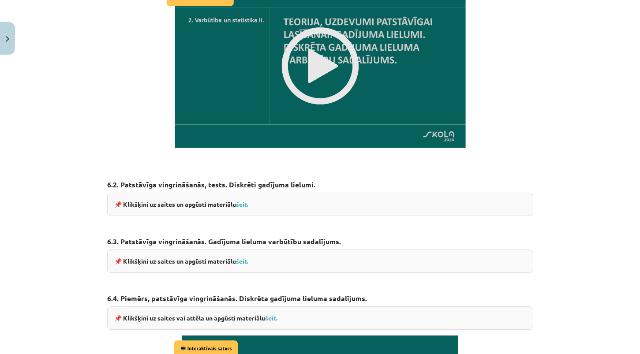
scroll to position [404, 0]
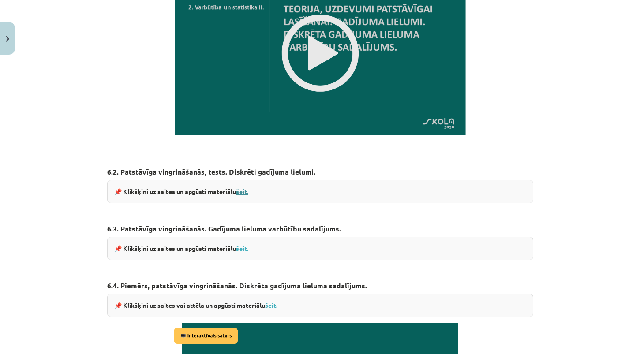
click at [244, 192] on link "šeit." at bounding box center [242, 191] width 12 height 8
click at [244, 246] on link "šeit." at bounding box center [242, 248] width 12 height 8
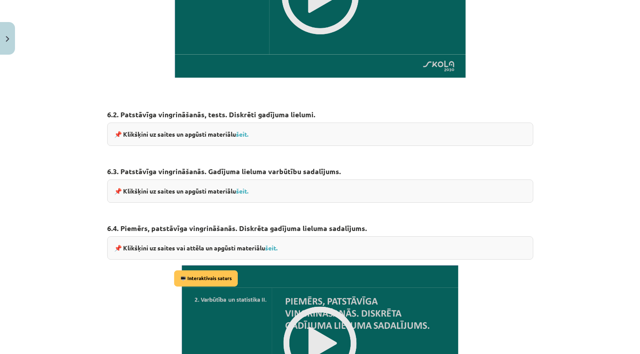
scroll to position [530, 0]
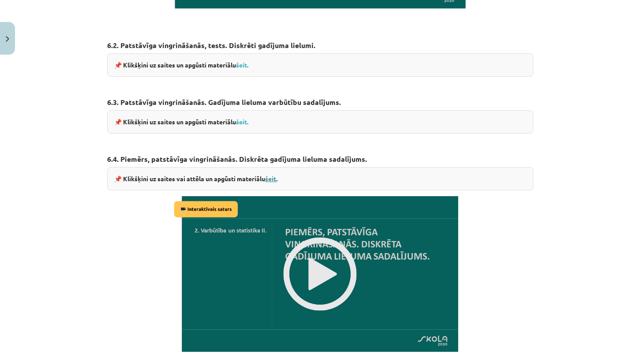
click at [270, 176] on link "šeit." at bounding box center [271, 179] width 12 height 8
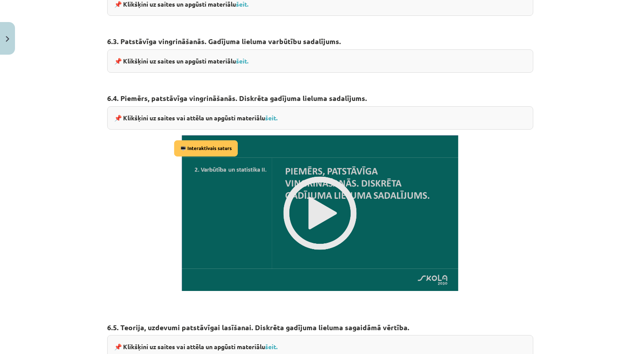
scroll to position [620, 0]
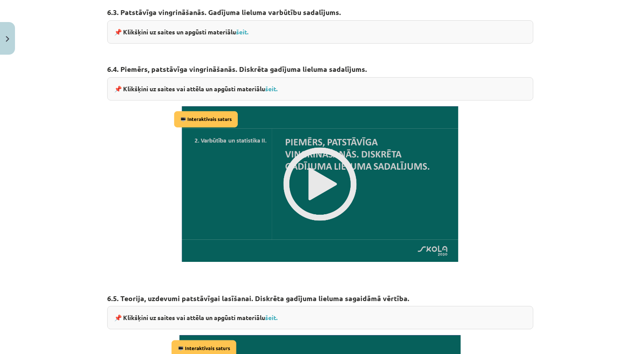
click at [315, 176] on img at bounding box center [320, 184] width 297 height 167
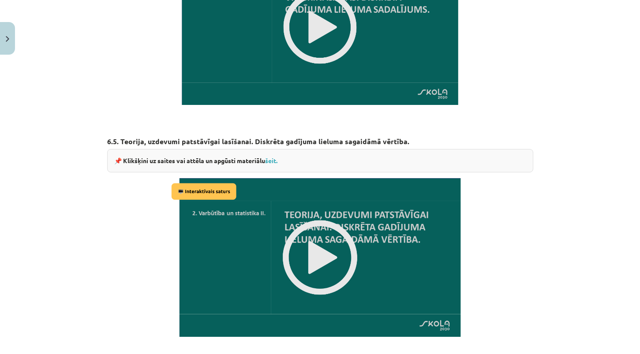
scroll to position [805, 0]
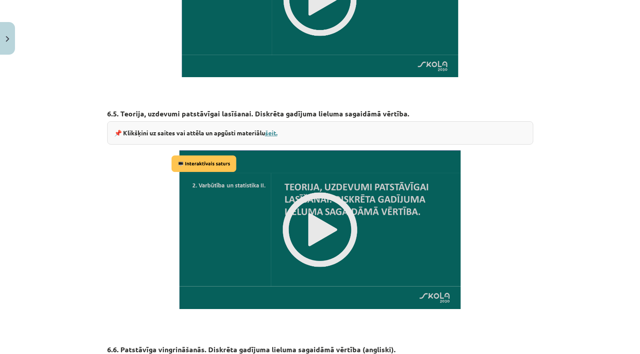
click at [272, 130] on link "šeit." at bounding box center [271, 133] width 12 height 8
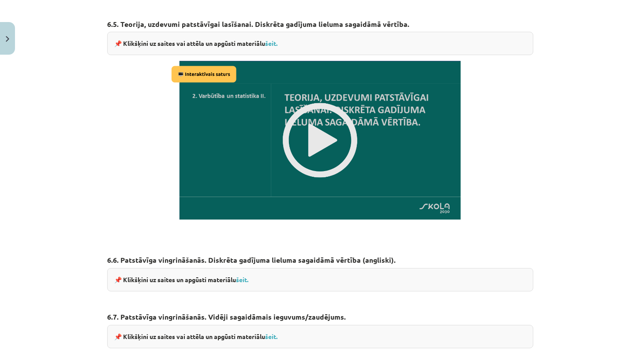
scroll to position [934, 0]
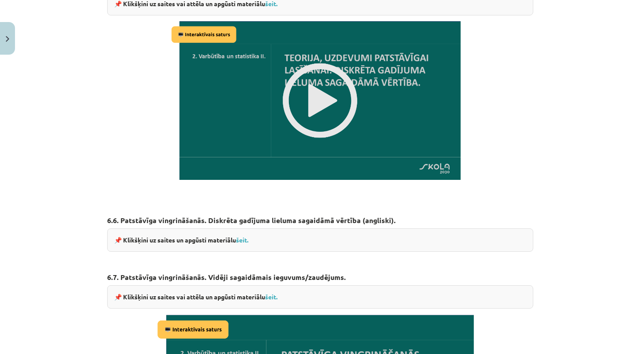
click at [327, 100] on img at bounding box center [320, 100] width 302 height 170
click at [330, 90] on img at bounding box center [320, 100] width 302 height 170
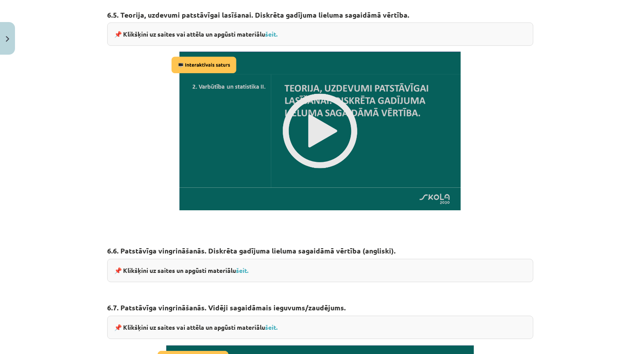
scroll to position [903, 0]
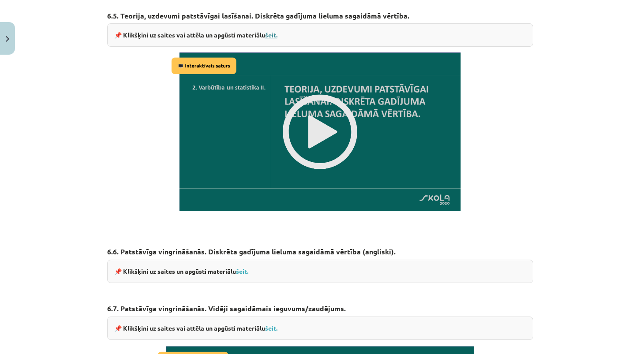
click at [272, 33] on link "šeit." at bounding box center [271, 35] width 12 height 8
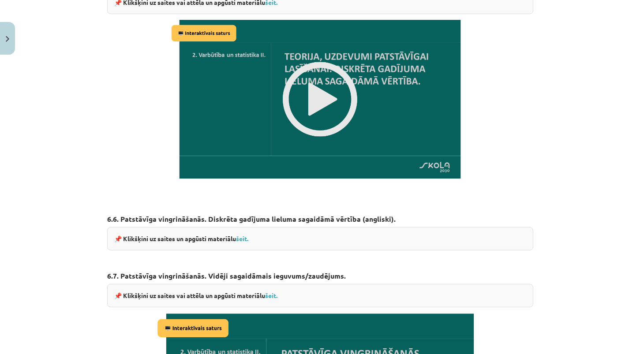
scroll to position [970, 0]
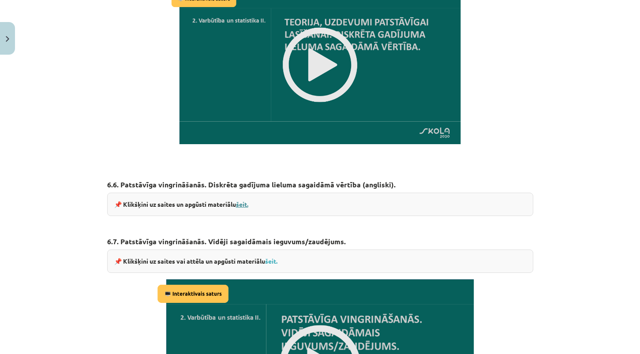
click at [245, 201] on link "šeit." at bounding box center [242, 204] width 12 height 8
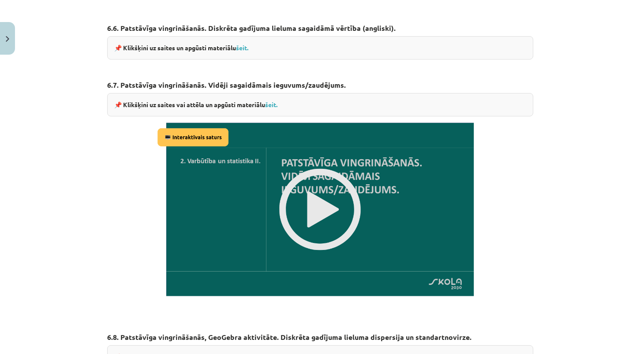
scroll to position [1139, 0]
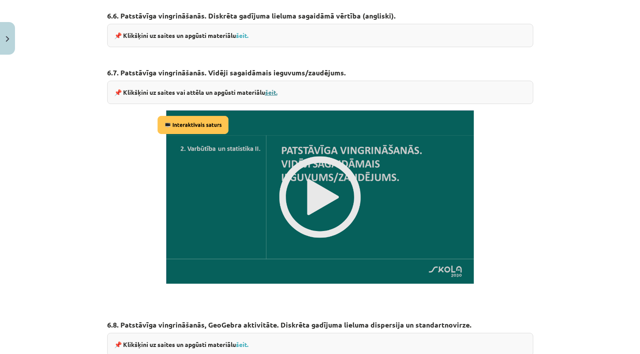
click at [273, 90] on link "šeit." at bounding box center [271, 92] width 12 height 8
click at [337, 189] on img at bounding box center [320, 197] width 330 height 186
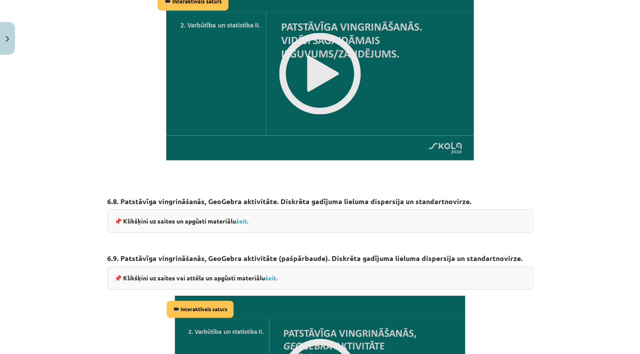
scroll to position [1366, 0]
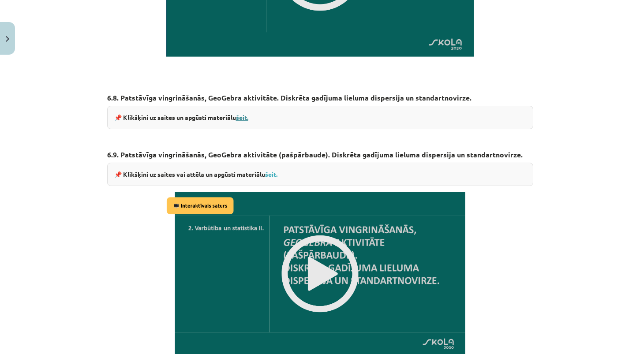
click at [245, 113] on link "šeit." at bounding box center [242, 117] width 12 height 8
click at [271, 171] on link "šeit." at bounding box center [271, 174] width 12 height 8
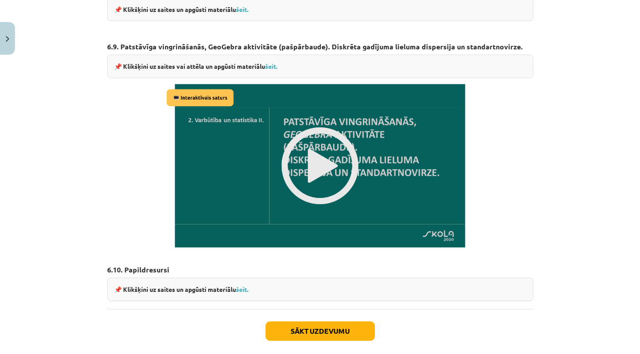
scroll to position [1513, 0]
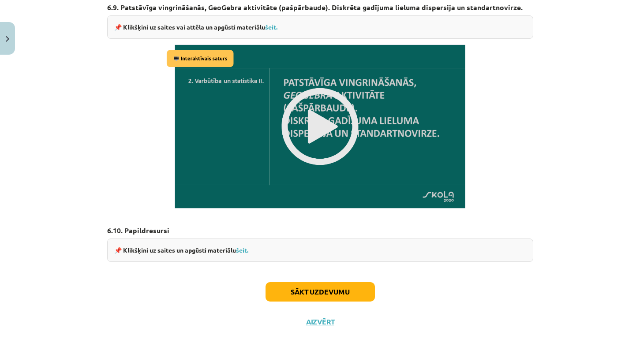
click at [336, 109] on img at bounding box center [320, 127] width 312 height 176
click at [245, 246] on link "šeit." at bounding box center [242, 250] width 12 height 8
click at [338, 290] on button "Sākt uzdevumu" at bounding box center [320, 291] width 109 height 19
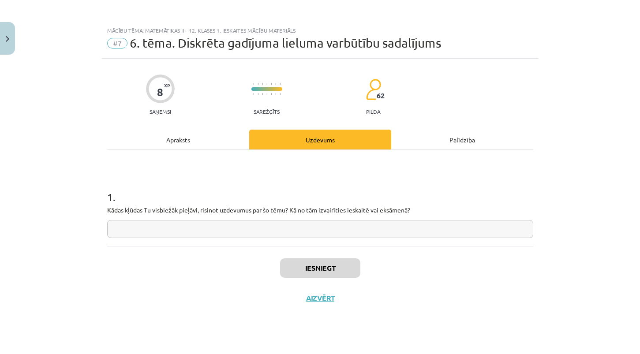
click at [345, 218] on div "1 . Kādas kļūdas Tu visbiežāk pieļāvi, risinot uzdevumus par šo tēmu? Kā no tām…" at bounding box center [320, 207] width 426 height 63
click at [345, 224] on input "text" at bounding box center [320, 229] width 426 height 18
type input "****"
click at [317, 265] on button "Iesniegt" at bounding box center [320, 267] width 80 height 19
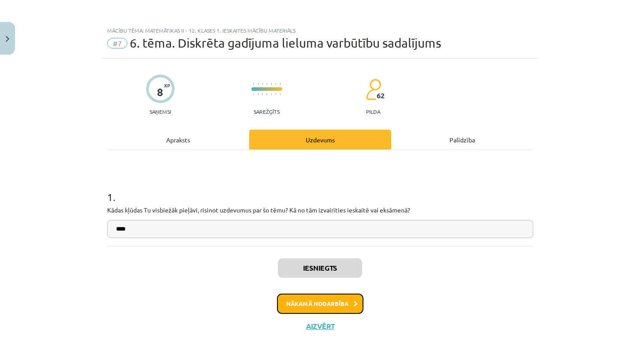
click at [336, 301] on button "Nākamā nodarbība" at bounding box center [320, 304] width 86 height 20
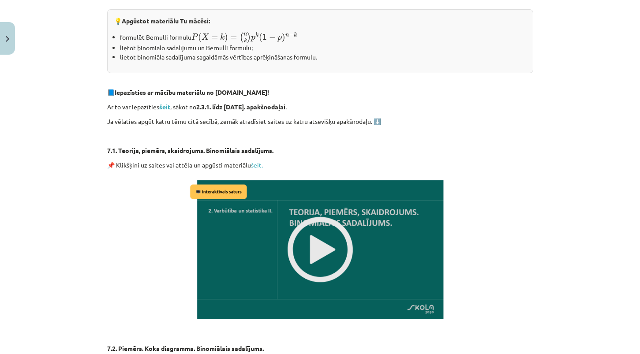
scroll to position [210, 0]
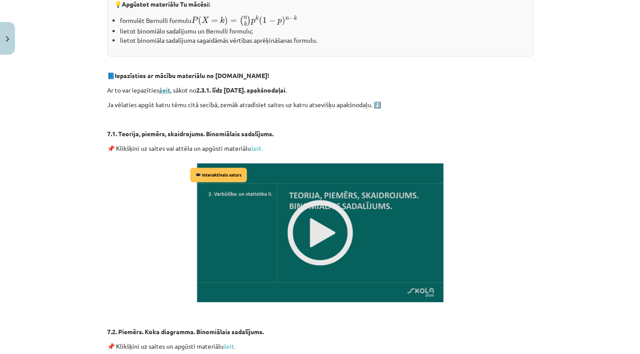
click at [167, 89] on strong "šeit" at bounding box center [164, 90] width 11 height 8
click at [258, 147] on link "šeit." at bounding box center [257, 148] width 12 height 8
click at [316, 226] on img at bounding box center [320, 232] width 265 height 149
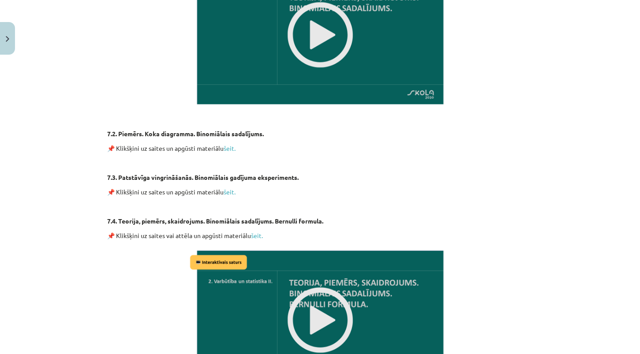
scroll to position [412, 0]
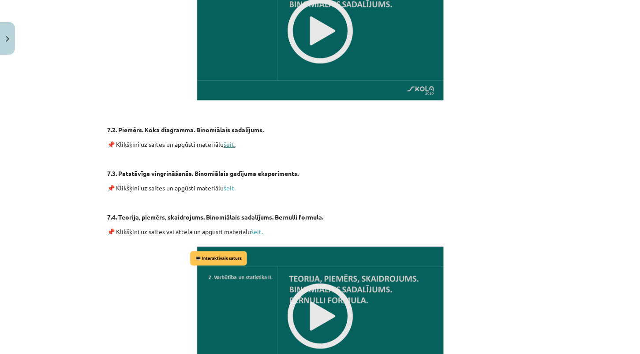
click at [231, 143] on link "šeit." at bounding box center [230, 144] width 12 height 8
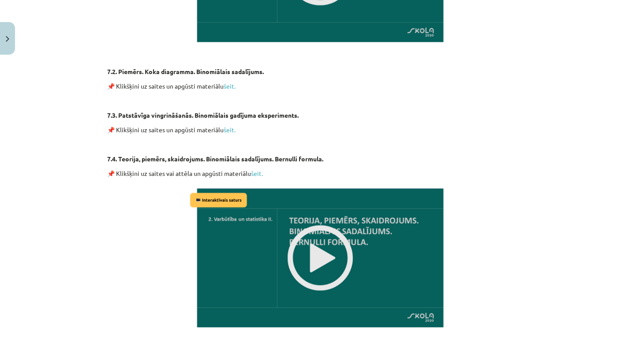
scroll to position [492, 0]
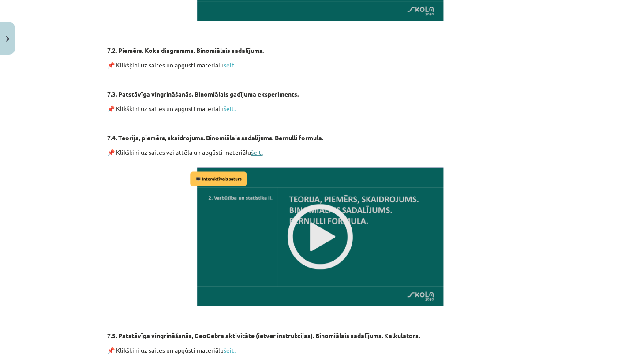
click at [258, 149] on link "šeit." at bounding box center [257, 152] width 12 height 8
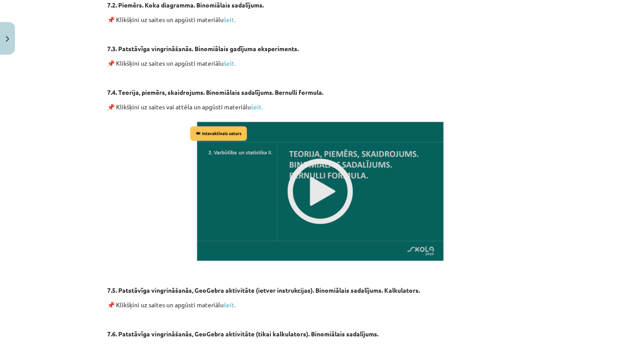
scroll to position [556, 0]
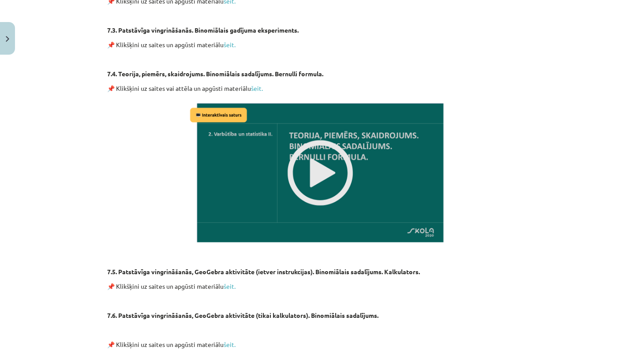
click at [318, 156] on img at bounding box center [320, 172] width 265 height 149
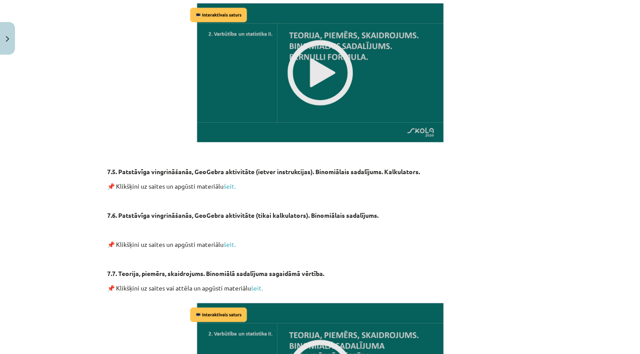
scroll to position [733, 0]
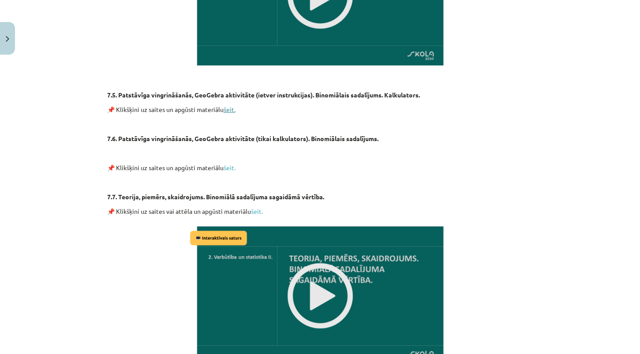
click at [230, 109] on link "šeit." at bounding box center [230, 109] width 12 height 8
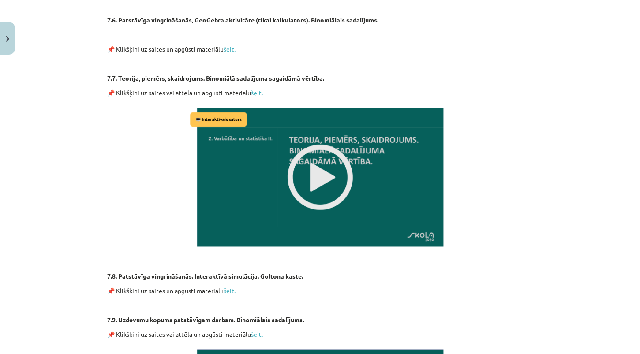
scroll to position [857, 0]
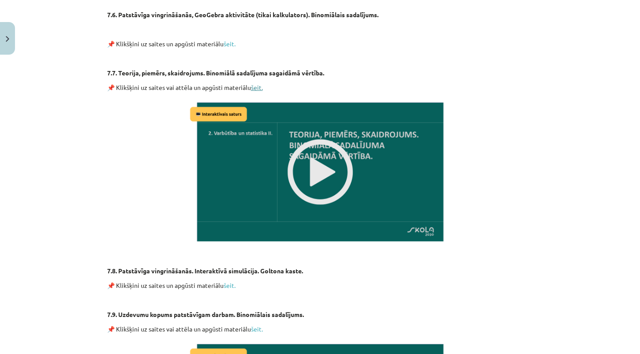
click at [256, 86] on link "šeit." at bounding box center [257, 87] width 12 height 8
click at [231, 44] on link "šeit." at bounding box center [230, 44] width 12 height 8
click at [322, 163] on img at bounding box center [320, 171] width 265 height 149
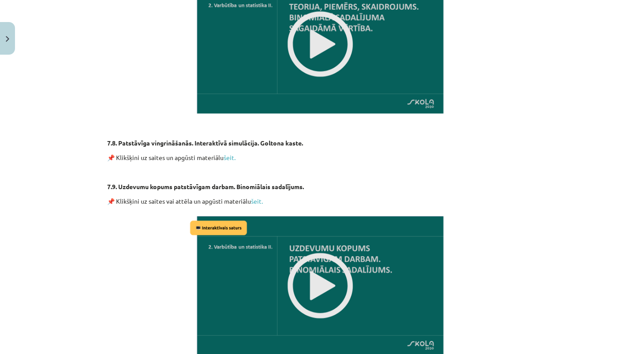
scroll to position [1079, 0]
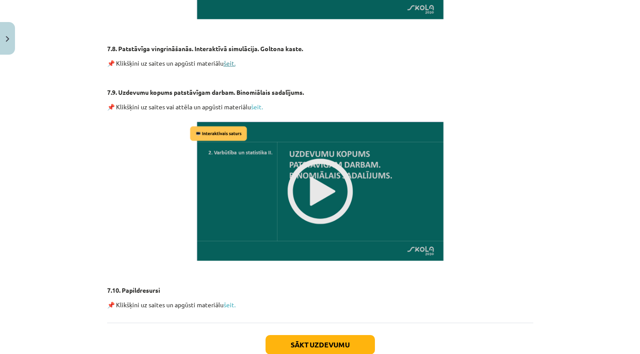
click at [229, 64] on link "šeit." at bounding box center [230, 63] width 12 height 8
click at [258, 105] on link "šeit." at bounding box center [257, 107] width 12 height 8
click at [329, 172] on img at bounding box center [320, 191] width 265 height 149
click at [231, 301] on link "šeit." at bounding box center [230, 305] width 12 height 8
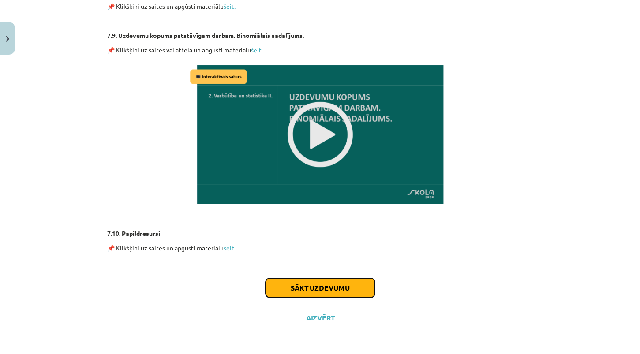
click at [319, 286] on button "Sākt uzdevumu" at bounding box center [320, 287] width 109 height 19
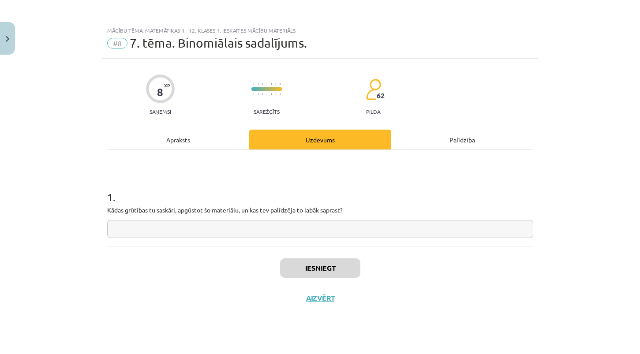
click at [322, 228] on input "text" at bounding box center [320, 229] width 426 height 18
type input "***"
click at [314, 271] on button "Iesniegt" at bounding box center [320, 267] width 80 height 19
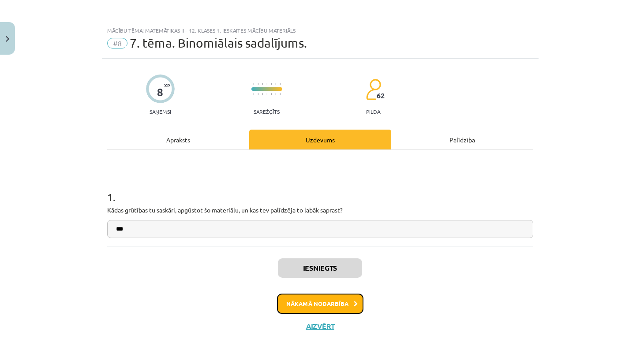
click at [299, 296] on button "Nākamā nodarbība" at bounding box center [320, 304] width 86 height 20
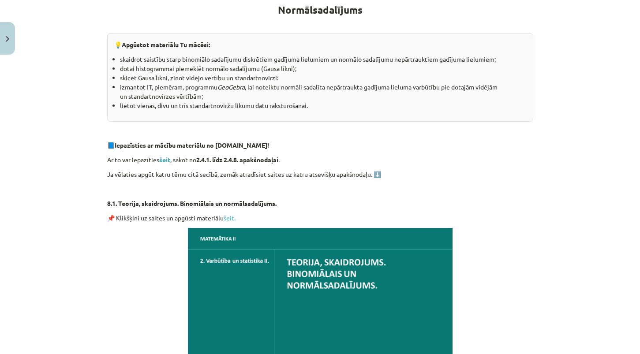
scroll to position [173, 0]
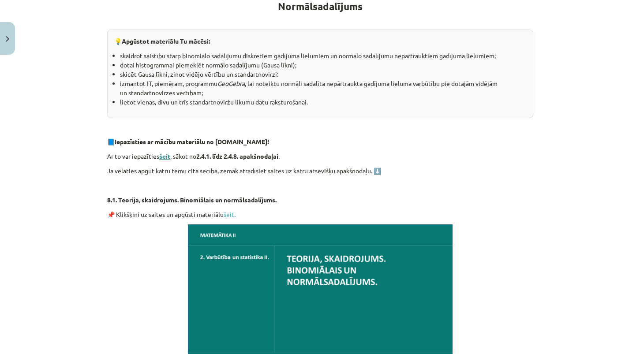
click at [169, 155] on strong "šeit" at bounding box center [164, 156] width 11 height 8
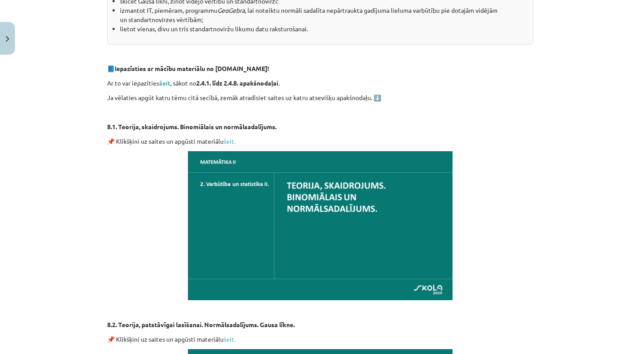
scroll to position [293, 0]
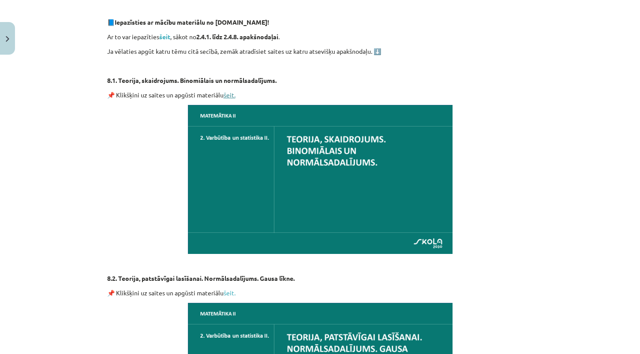
click at [229, 95] on link "šeit." at bounding box center [230, 95] width 12 height 8
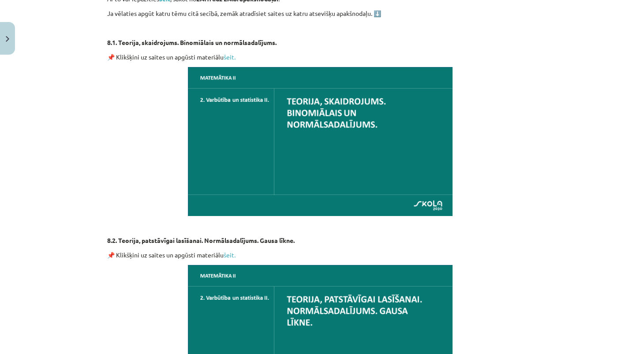
scroll to position [350, 0]
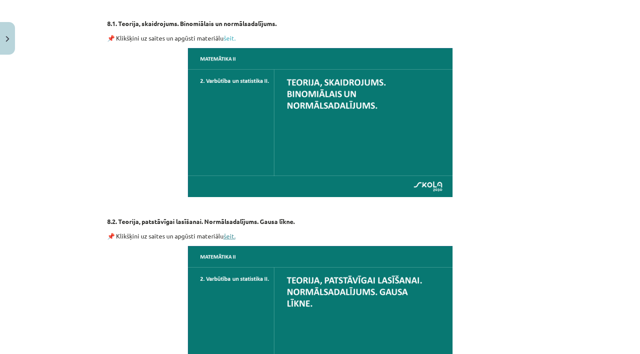
click at [231, 235] on link "šeit." at bounding box center [230, 236] width 12 height 8
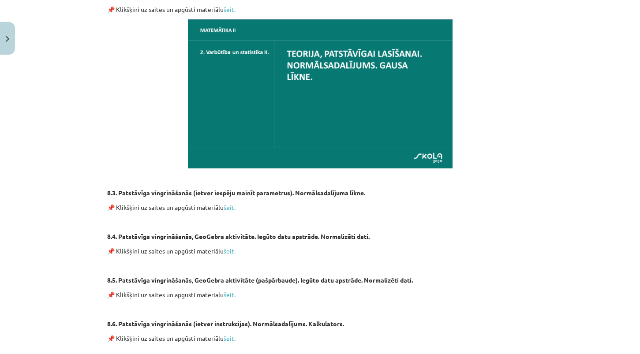
scroll to position [578, 0]
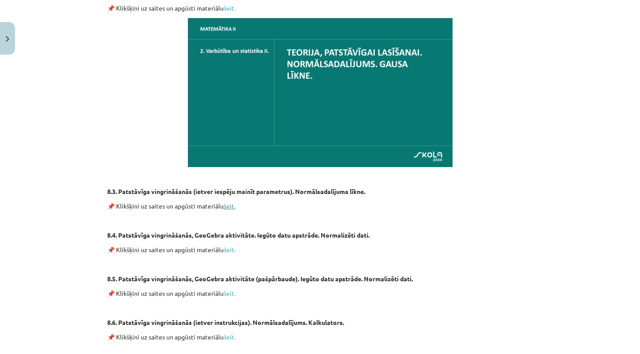
click at [231, 207] on link "šeit." at bounding box center [230, 206] width 12 height 8
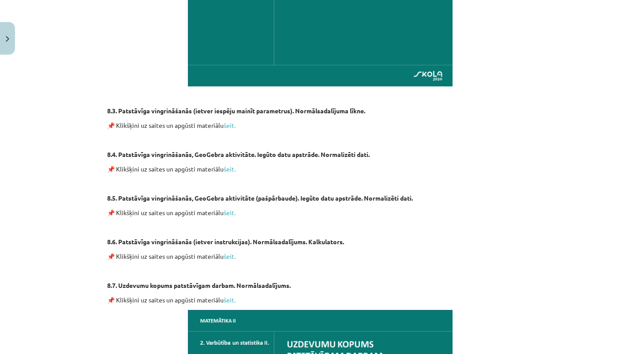
scroll to position [674, 0]
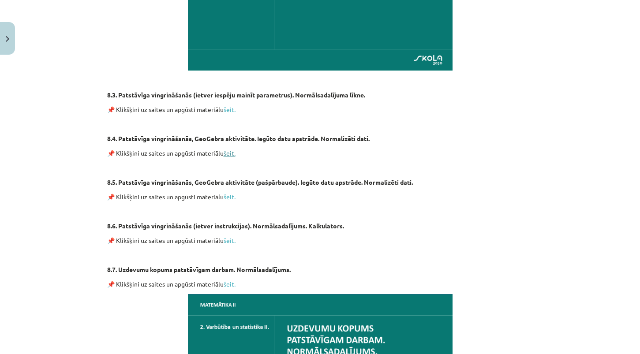
click at [226, 152] on link "šeit." at bounding box center [230, 153] width 12 height 8
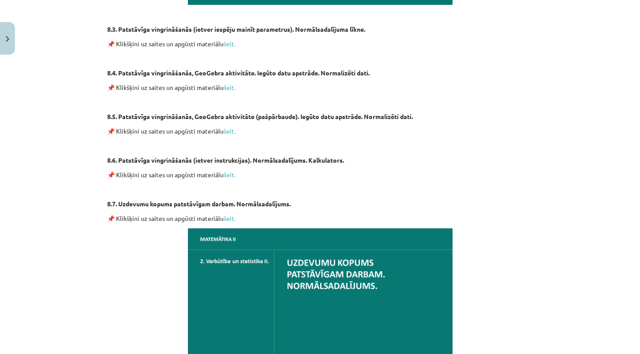
scroll to position [772, 0]
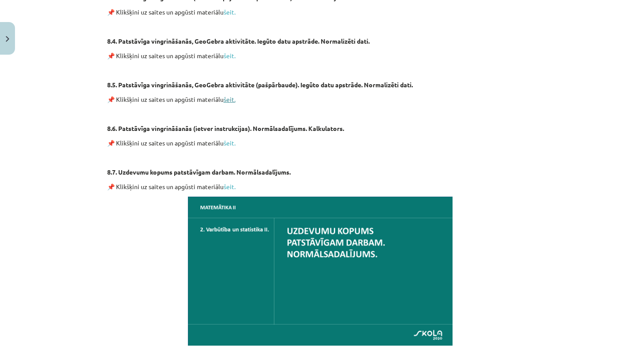
click at [228, 96] on link "šeit." at bounding box center [230, 99] width 12 height 8
click at [226, 142] on link "šeit." at bounding box center [230, 143] width 12 height 8
click at [228, 187] on link "šeit." at bounding box center [230, 187] width 12 height 8
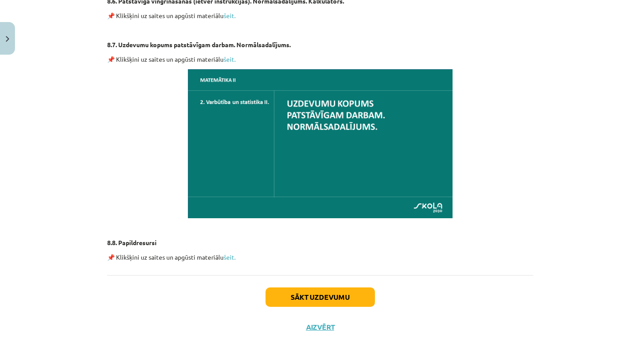
scroll to position [909, 0]
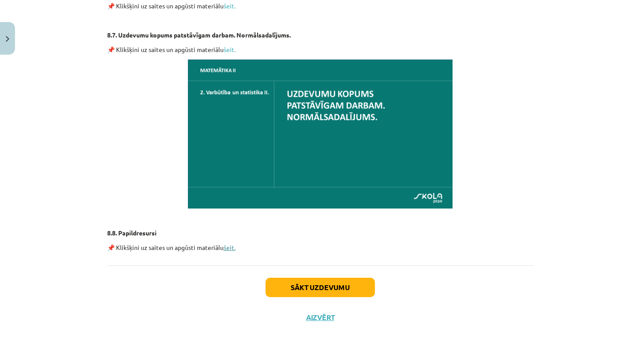
click at [227, 246] on link "šeit." at bounding box center [230, 247] width 12 height 8
click at [332, 292] on button "Sākt uzdevumu" at bounding box center [320, 287] width 109 height 19
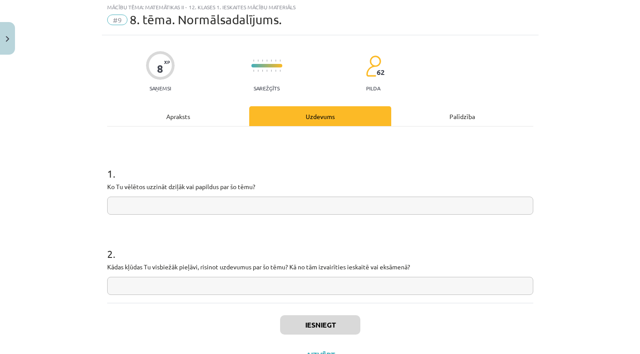
scroll to position [22, 0]
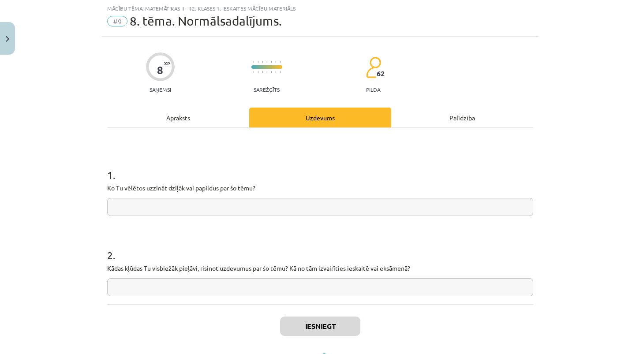
click at [350, 201] on input "text" at bounding box center [320, 207] width 426 height 18
type input "***"
click at [300, 334] on button "Iesniegt" at bounding box center [320, 326] width 80 height 19
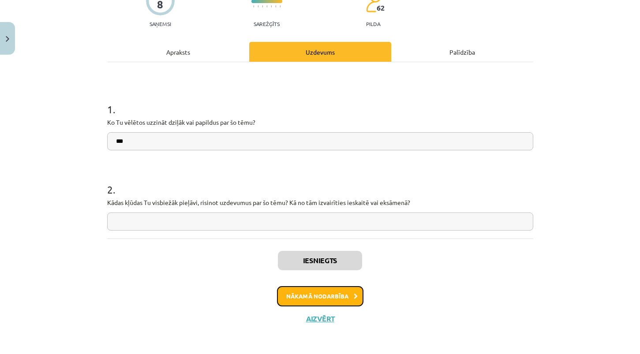
click at [327, 298] on button "Nākamā nodarbība" at bounding box center [320, 296] width 86 height 20
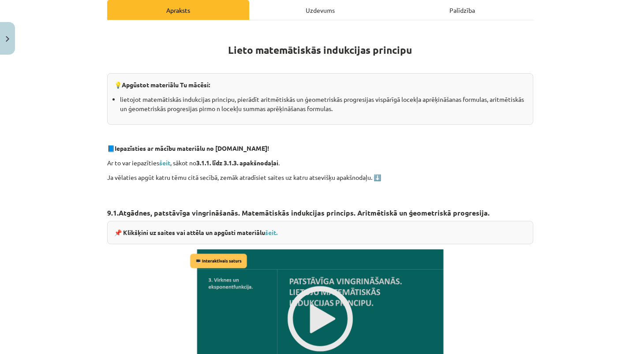
scroll to position [178, 0]
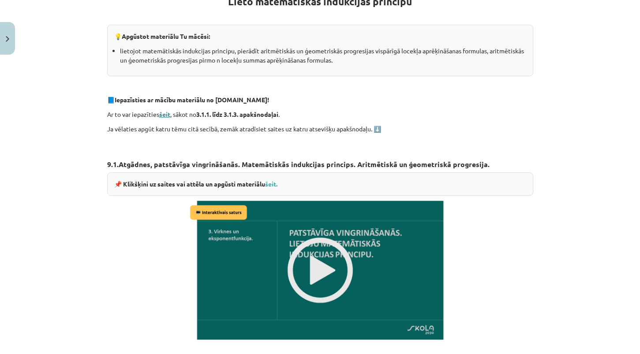
click at [165, 115] on strong "šeit" at bounding box center [164, 114] width 11 height 8
click at [272, 183] on link "šeit." at bounding box center [271, 184] width 12 height 8
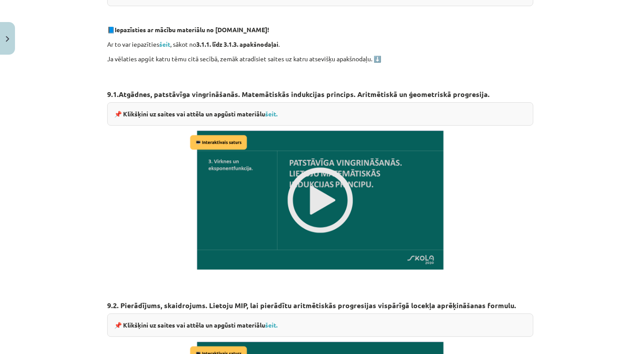
scroll to position [307, 0]
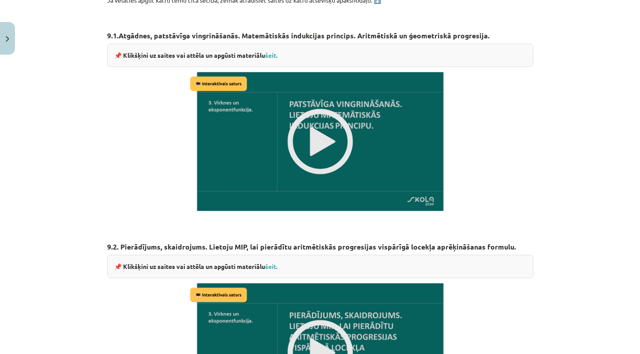
click at [306, 149] on img at bounding box center [320, 141] width 265 height 149
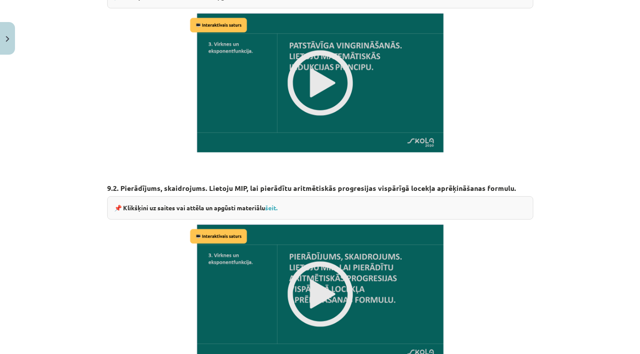
scroll to position [401, 0]
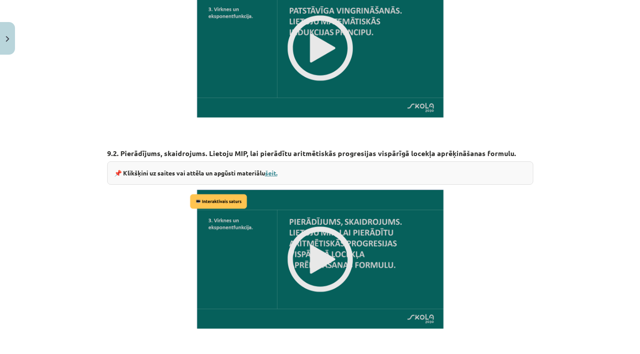
click at [273, 170] on link "šeit." at bounding box center [271, 173] width 12 height 8
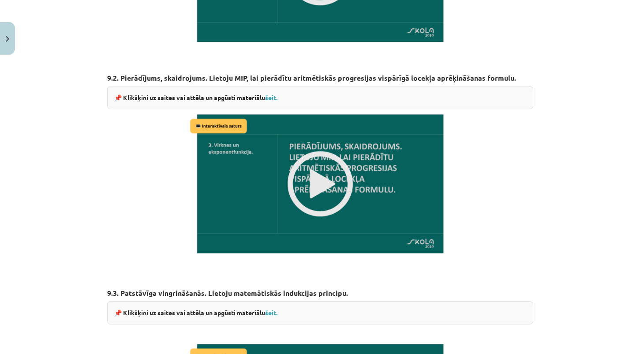
scroll to position [483, 0]
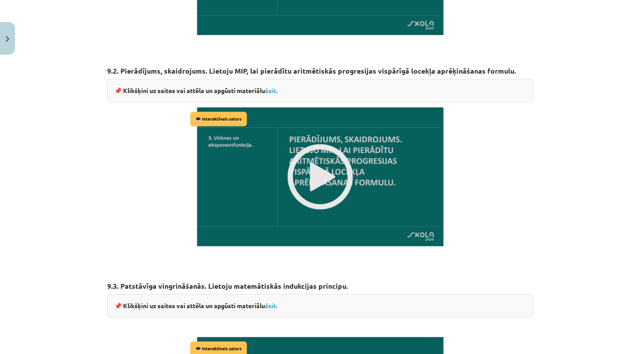
click at [315, 147] on img at bounding box center [320, 176] width 265 height 149
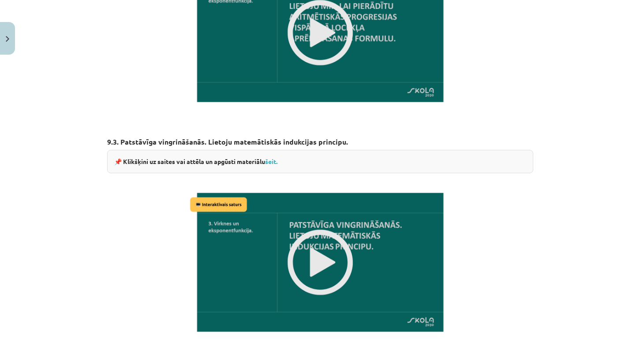
scroll to position [629, 0]
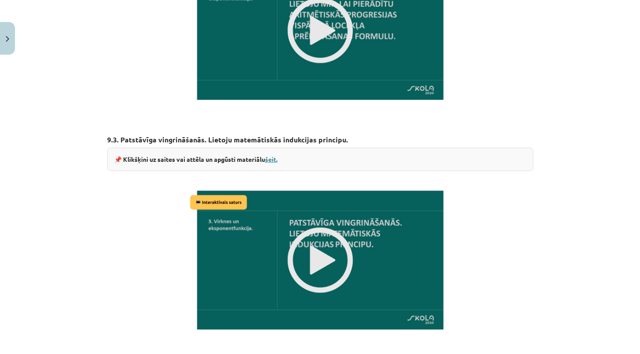
click at [273, 157] on link "šeit." at bounding box center [271, 159] width 12 height 8
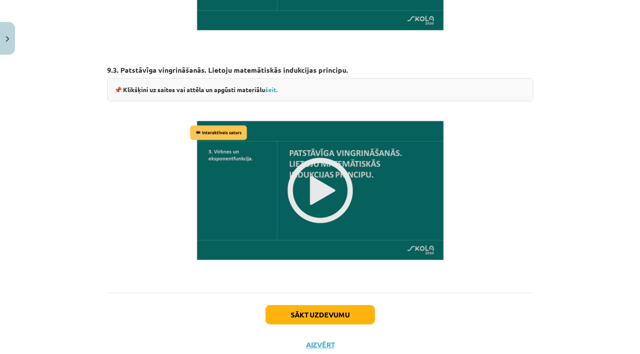
scroll to position [725, 0]
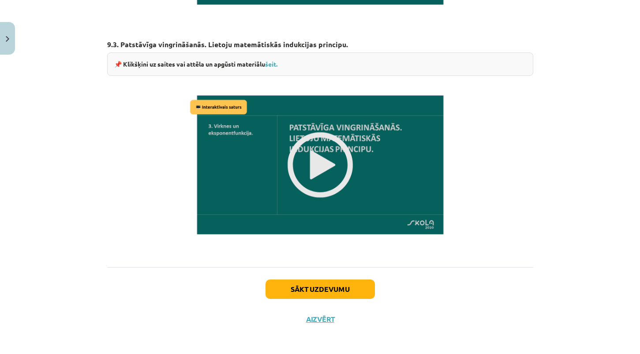
click at [325, 145] on img at bounding box center [320, 164] width 265 height 149
click at [292, 296] on button "Sākt uzdevumu" at bounding box center [320, 289] width 109 height 19
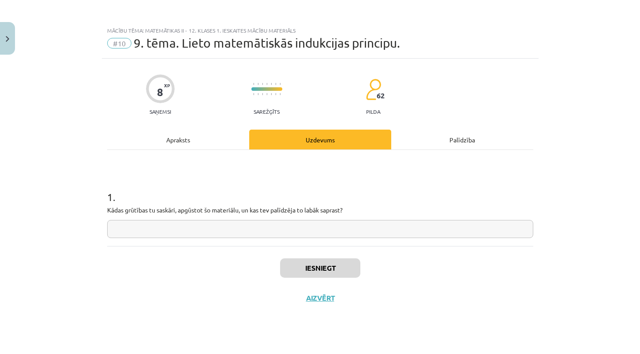
click at [300, 225] on input "text" at bounding box center [320, 229] width 426 height 18
type input "***"
click at [323, 270] on button "Iesniegt" at bounding box center [320, 267] width 80 height 19
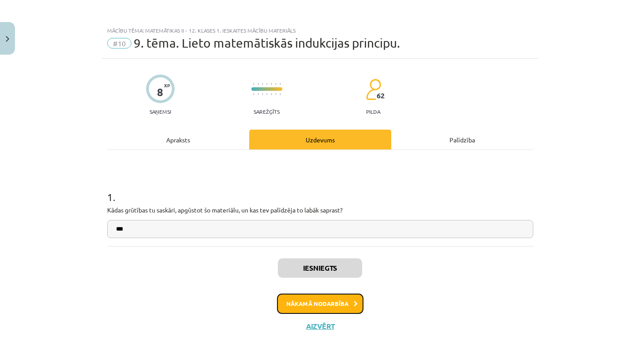
click at [344, 298] on button "Nākamā nodarbība" at bounding box center [320, 304] width 86 height 20
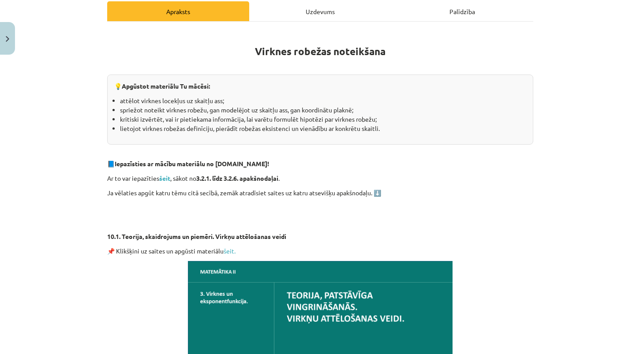
scroll to position [137, 0]
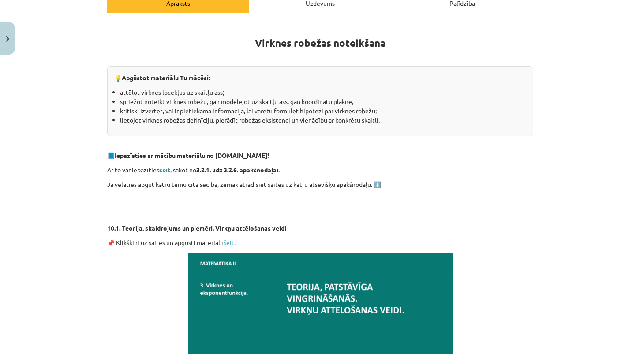
click at [164, 171] on strong "šeit" at bounding box center [164, 170] width 11 height 8
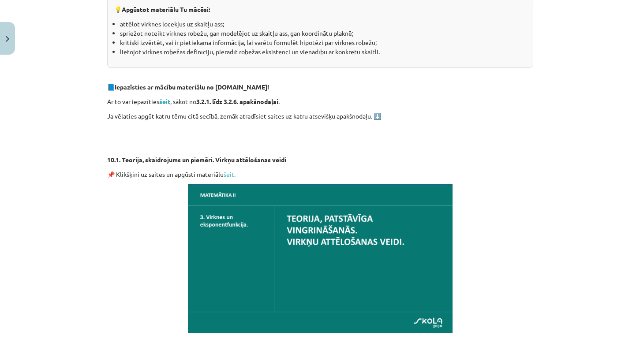
scroll to position [229, 0]
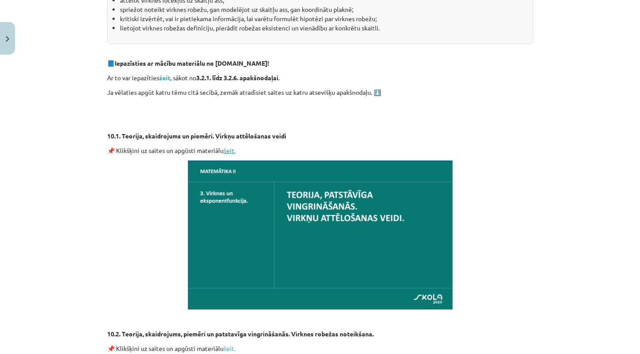
click at [228, 150] on link "šeit." at bounding box center [230, 150] width 12 height 8
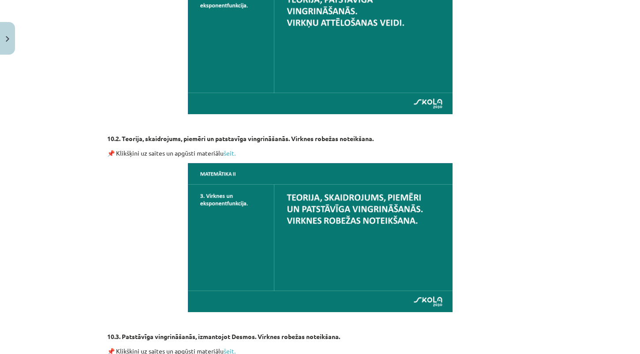
scroll to position [443, 0]
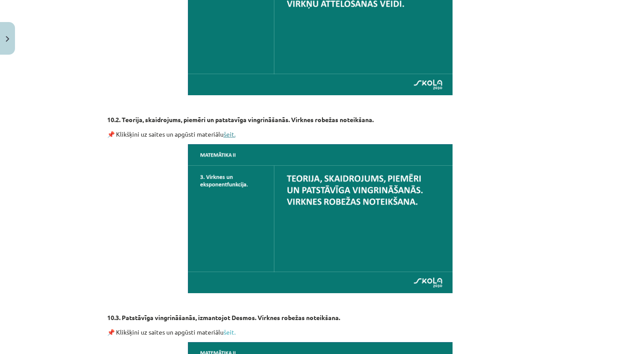
click at [229, 133] on link "šeit." at bounding box center [230, 134] width 12 height 8
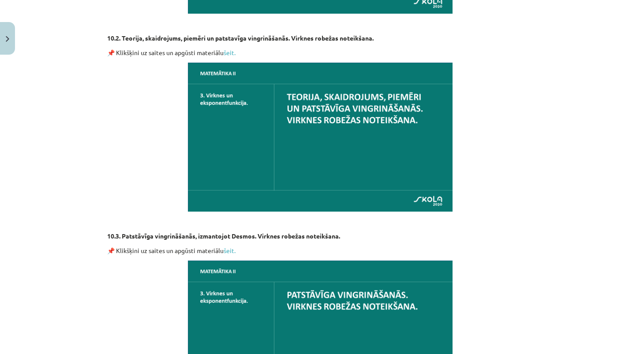
scroll to position [599, 0]
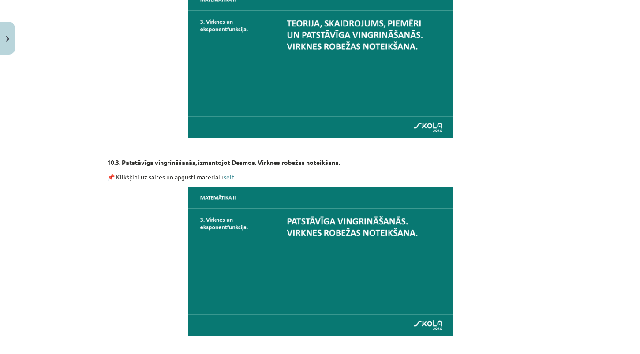
click at [232, 175] on link "šeit." at bounding box center [230, 177] width 12 height 8
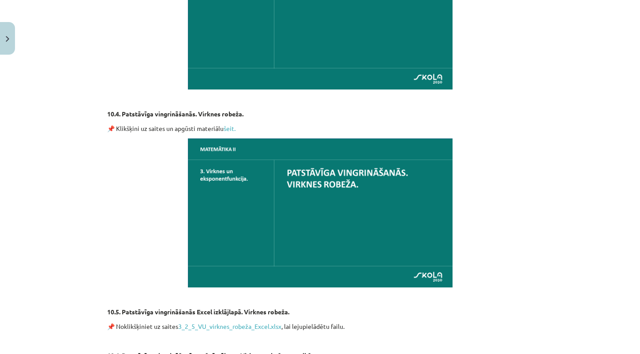
scroll to position [849, 0]
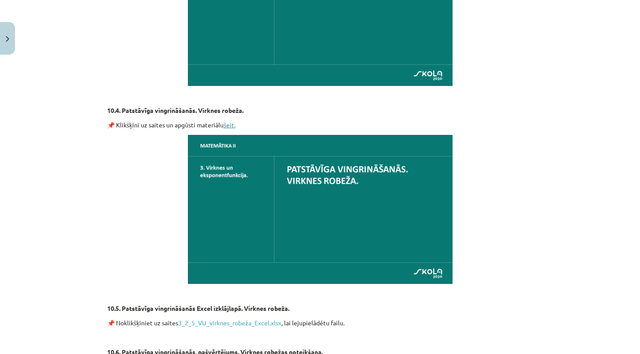
click at [231, 125] on link "šeit." at bounding box center [230, 125] width 12 height 8
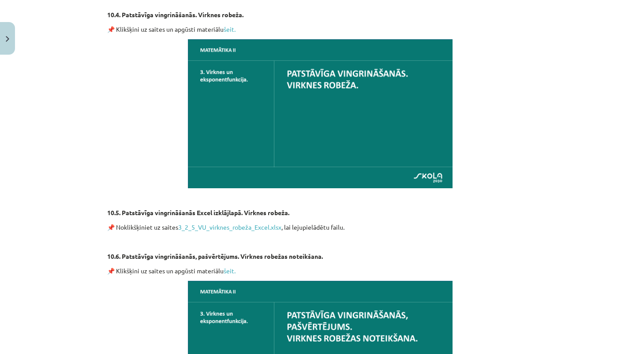
scroll to position [950, 0]
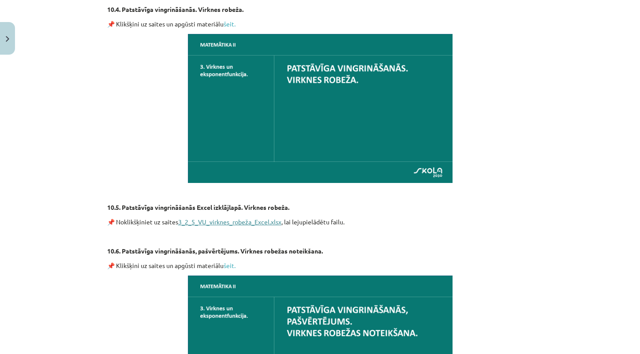
click at [256, 222] on link "3_2_5_VU_virknes_robeža_Excel.xlsx" at bounding box center [229, 222] width 103 height 8
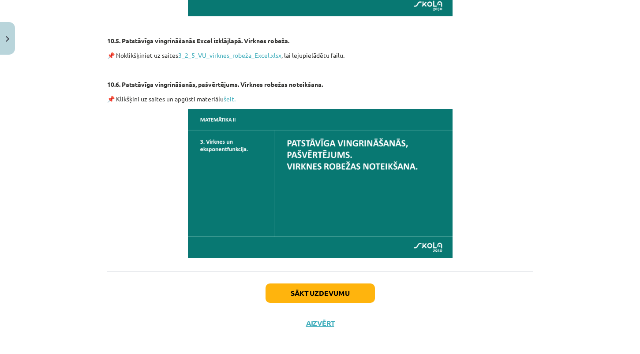
scroll to position [1122, 0]
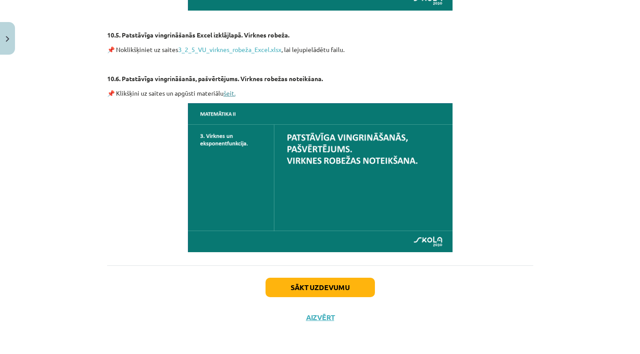
click at [229, 91] on link "šeit." at bounding box center [230, 93] width 12 height 8
click at [291, 278] on button "Sākt uzdevumu" at bounding box center [320, 287] width 109 height 19
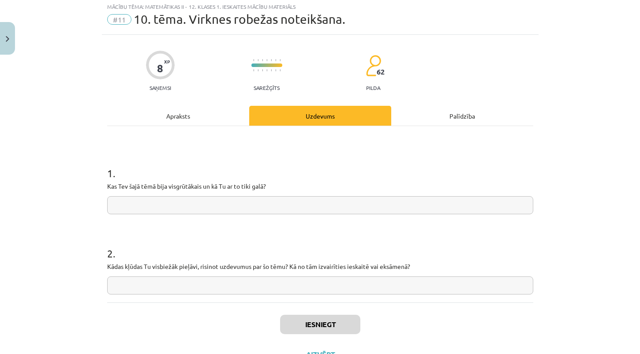
scroll to position [22, 0]
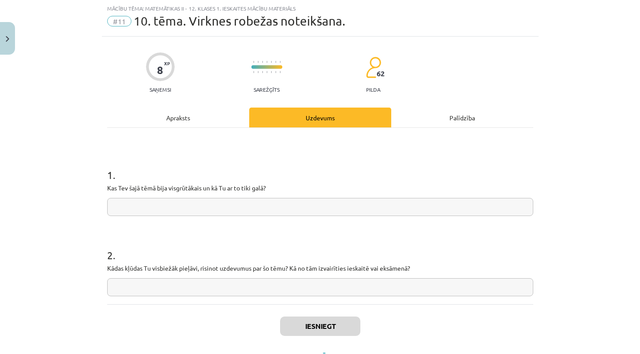
click at [278, 208] on input "text" at bounding box center [320, 207] width 426 height 18
type input "***"
click at [301, 321] on button "Iesniegt" at bounding box center [320, 326] width 80 height 19
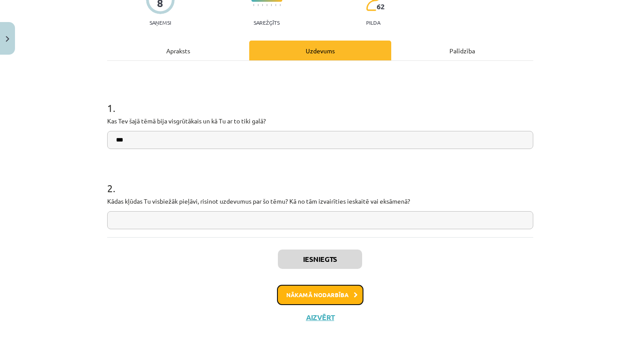
click at [312, 288] on button "Nākamā nodarbība" at bounding box center [320, 295] width 86 height 20
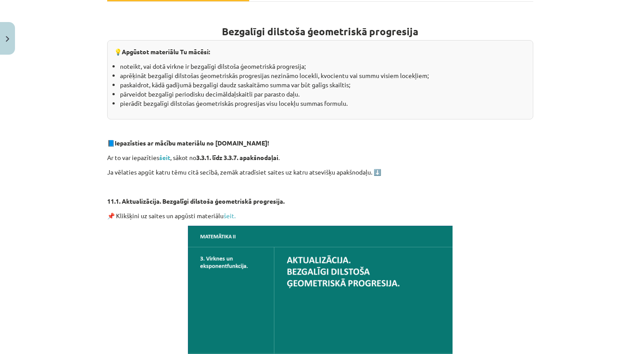
scroll to position [151, 0]
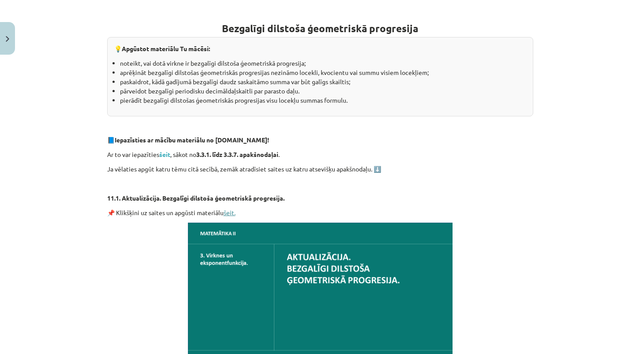
click at [229, 213] on link "šeit." at bounding box center [230, 213] width 12 height 8
click at [168, 155] on strong "šeit" at bounding box center [164, 154] width 11 height 8
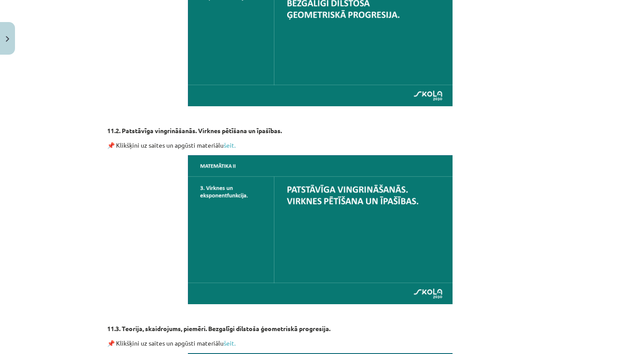
scroll to position [458, 0]
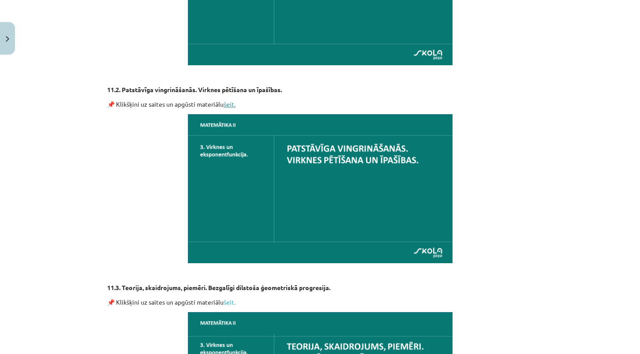
click at [229, 106] on link "šeit." at bounding box center [230, 104] width 12 height 8
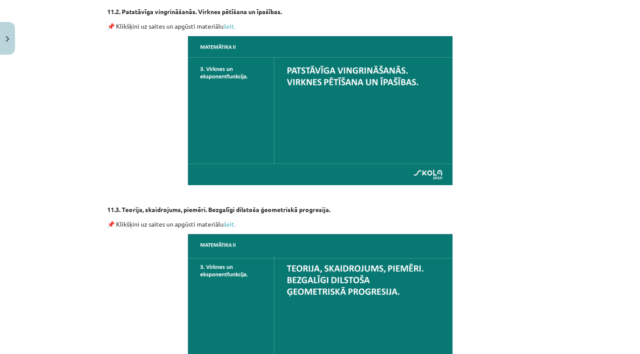
scroll to position [567, 0]
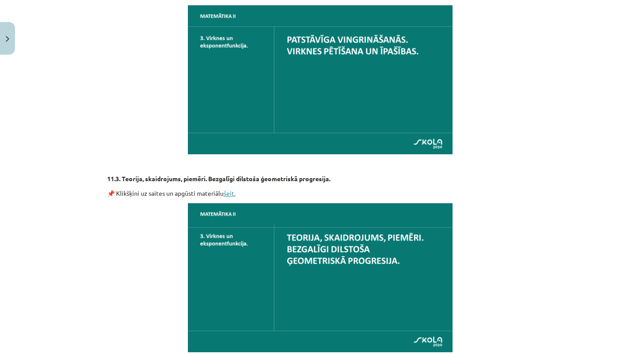
click at [228, 192] on link "šeit." at bounding box center [230, 193] width 12 height 8
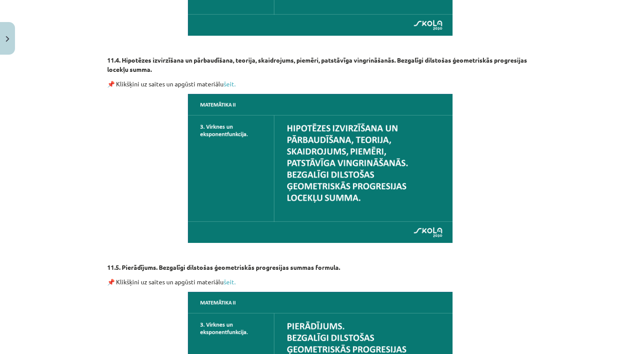
scroll to position [887, 0]
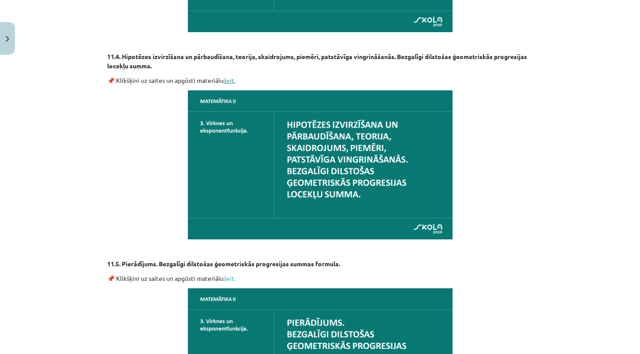
click at [228, 79] on link "šeit." at bounding box center [230, 80] width 12 height 8
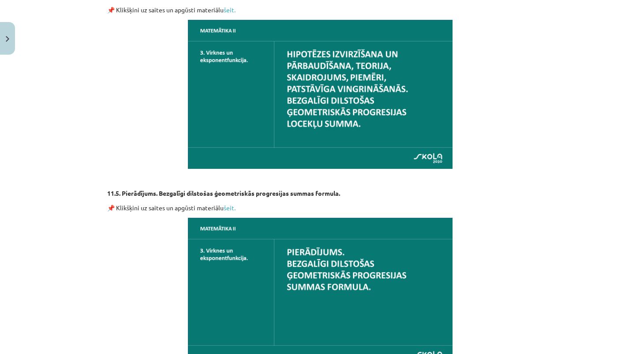
scroll to position [1015, 0]
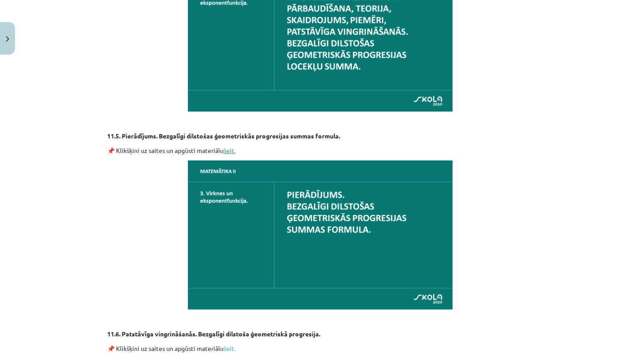
click at [228, 148] on link "šeit." at bounding box center [230, 150] width 12 height 8
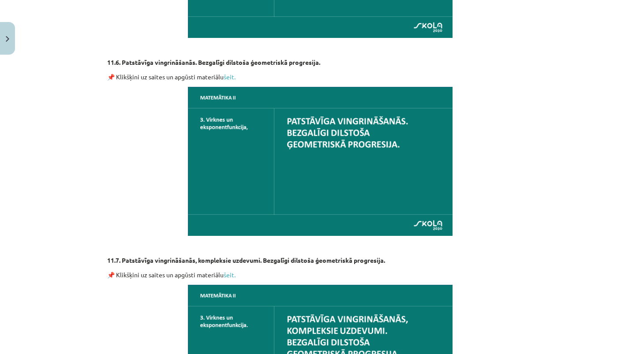
scroll to position [1290, 0]
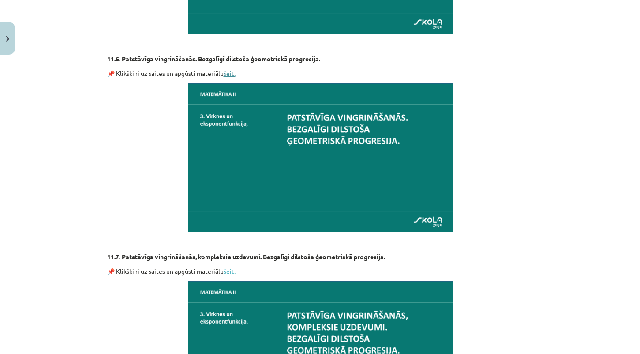
click at [230, 75] on link "šeit." at bounding box center [230, 73] width 12 height 8
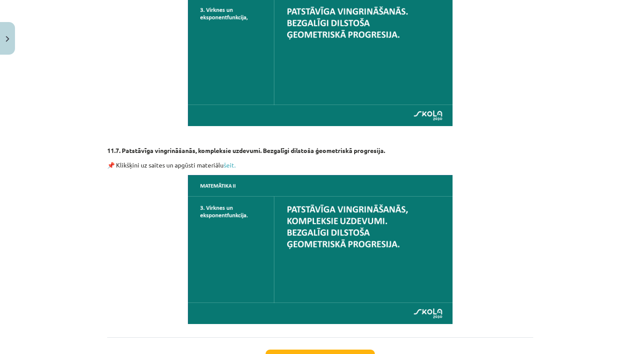
scroll to position [1437, 0]
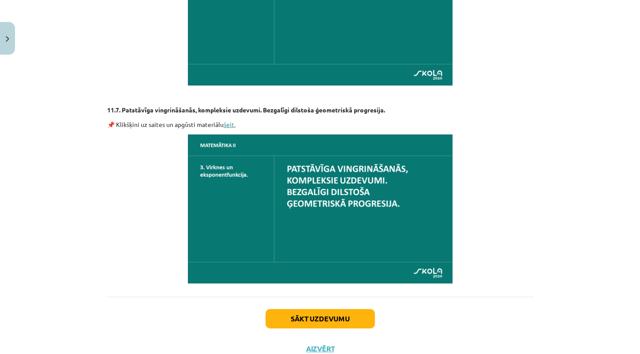
click at [228, 124] on link "šeit." at bounding box center [230, 124] width 12 height 8
click at [296, 314] on button "Sākt uzdevumu" at bounding box center [320, 318] width 109 height 19
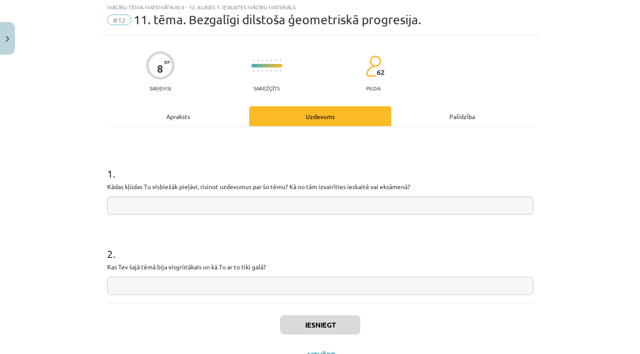
scroll to position [22, 0]
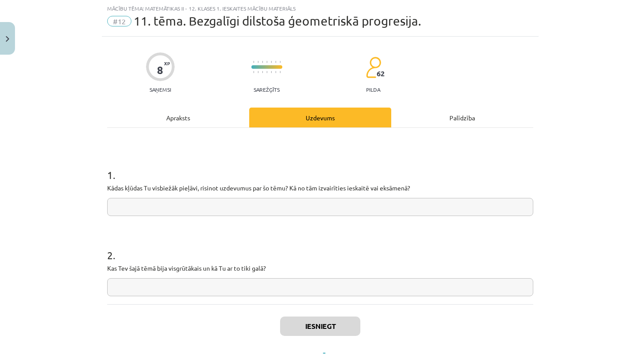
click at [301, 202] on input "text" at bounding box center [320, 207] width 426 height 18
type input "***"
click at [336, 324] on button "Iesniegt" at bounding box center [320, 326] width 80 height 19
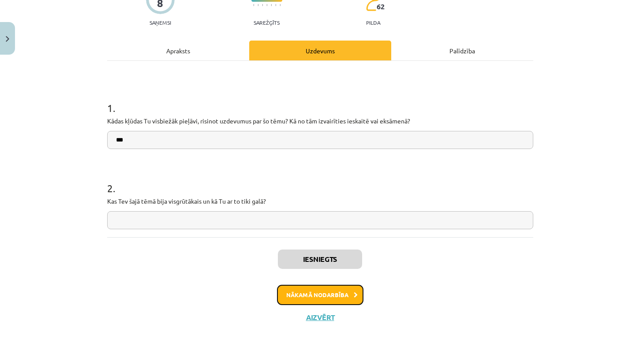
click at [357, 296] on icon at bounding box center [356, 295] width 4 height 6
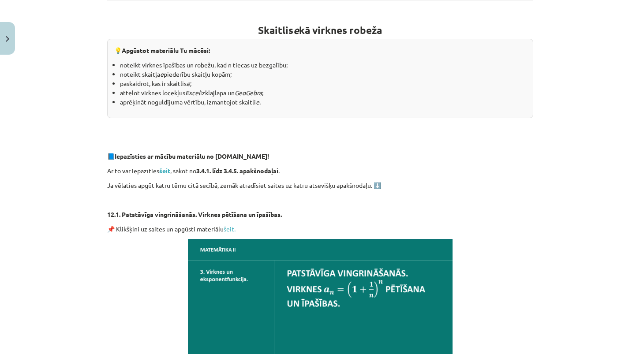
scroll to position [157, 0]
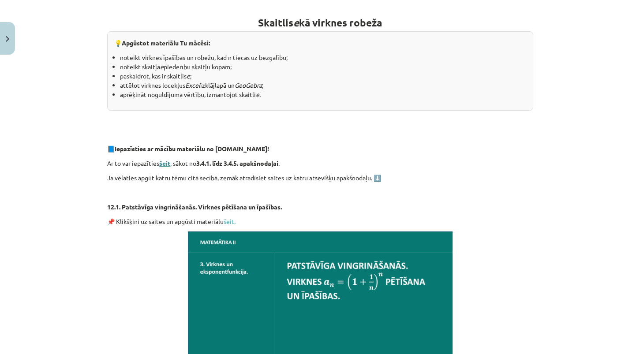
click at [168, 165] on strong "šeit" at bounding box center [164, 163] width 11 height 8
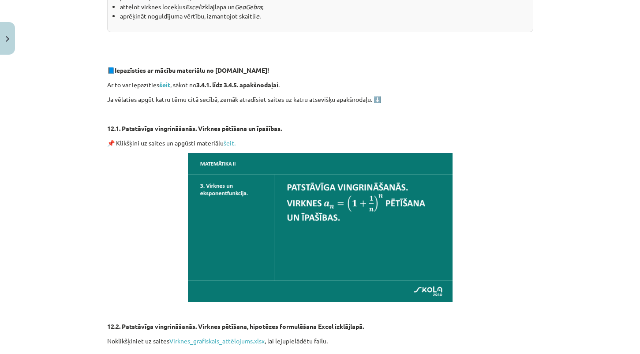
scroll to position [246, 0]
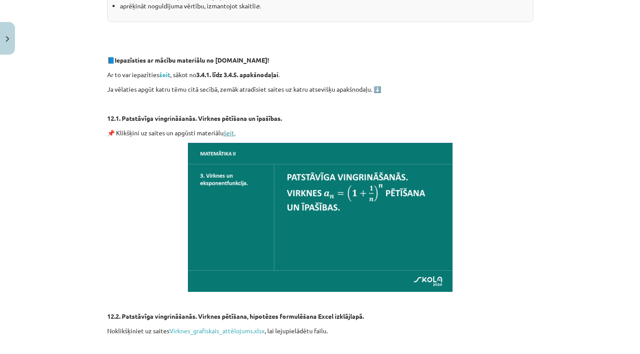
click at [231, 132] on link "šeit." at bounding box center [230, 133] width 12 height 8
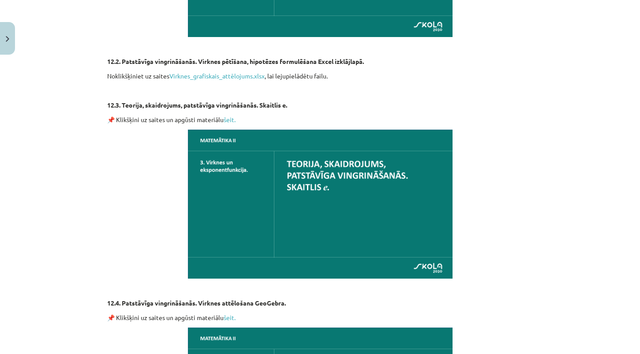
scroll to position [518, 0]
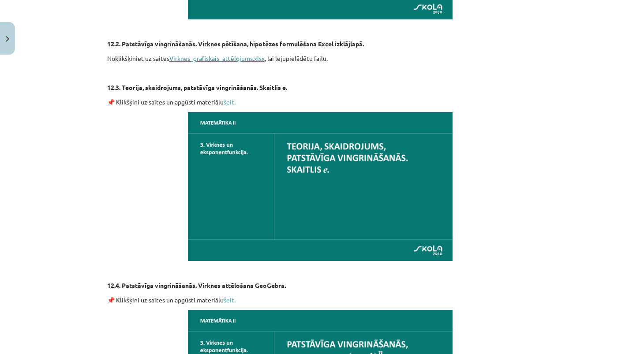
click at [216, 57] on link "Virknes_grafiskais_attēlojums.xlsx" at bounding box center [216, 58] width 95 height 8
click at [227, 104] on link "šeit." at bounding box center [230, 102] width 12 height 8
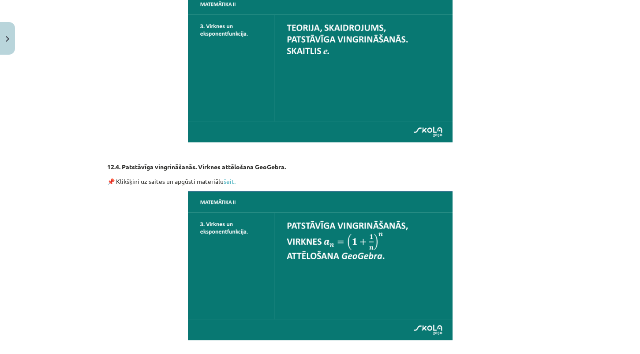
scroll to position [736, 0]
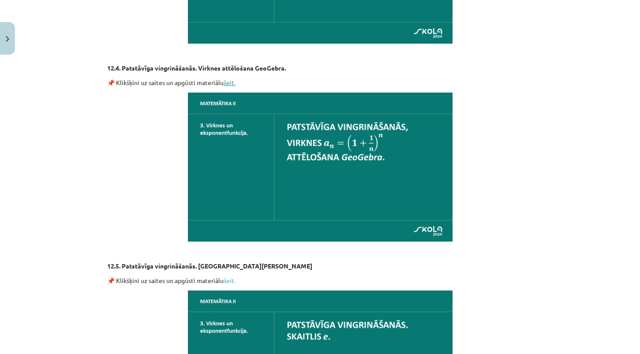
click at [232, 85] on link "šeit." at bounding box center [230, 83] width 12 height 8
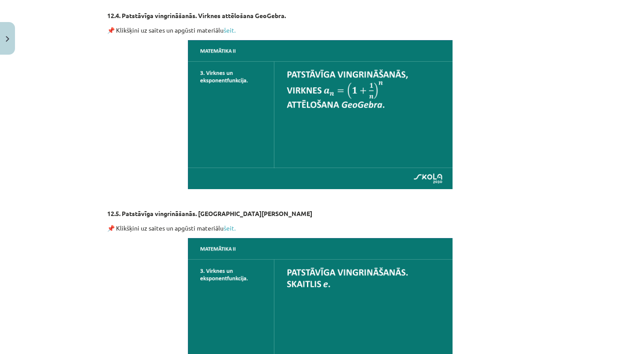
scroll to position [820, 0]
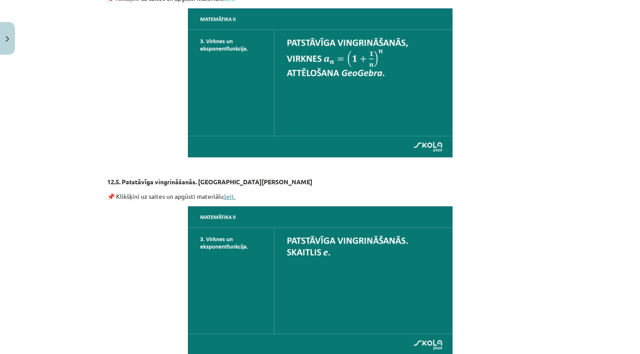
click at [229, 197] on link "šeit." at bounding box center [230, 196] width 12 height 8
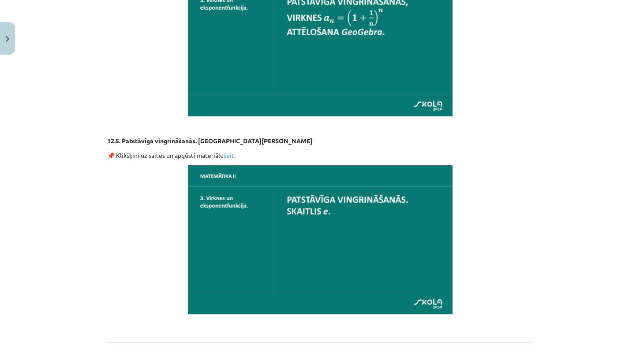
scroll to position [879, 0]
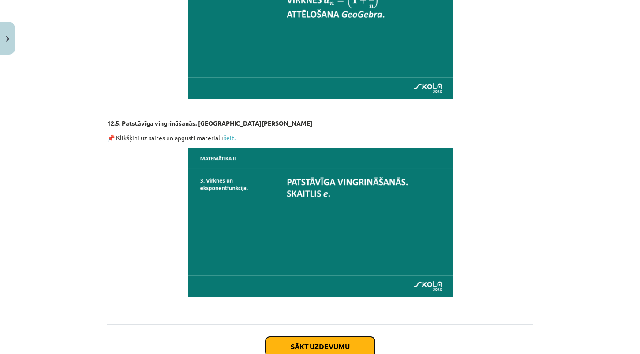
click at [329, 338] on button "Sākt uzdevumu" at bounding box center [320, 346] width 109 height 19
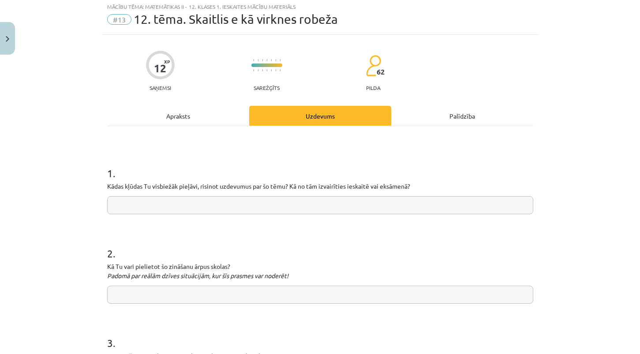
scroll to position [22, 0]
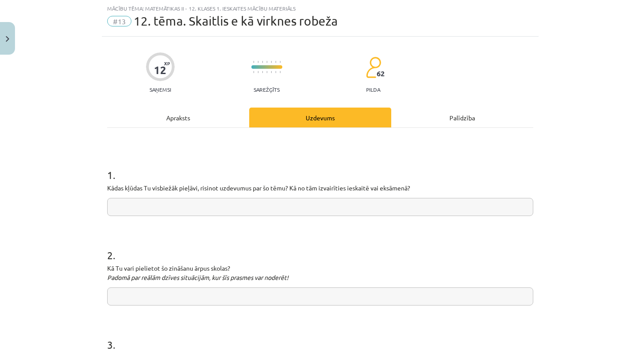
click at [318, 205] on input "text" at bounding box center [320, 207] width 426 height 18
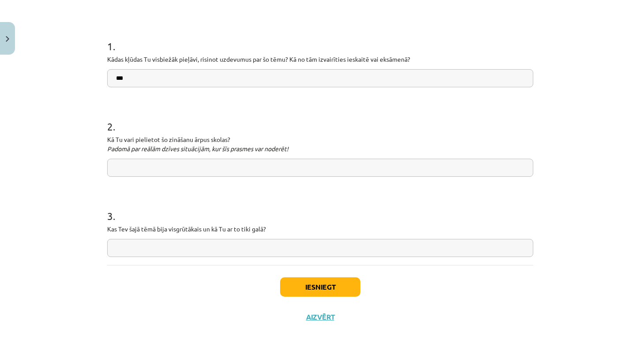
type input "***"
click at [333, 295] on button "Iesniegt" at bounding box center [320, 286] width 80 height 19
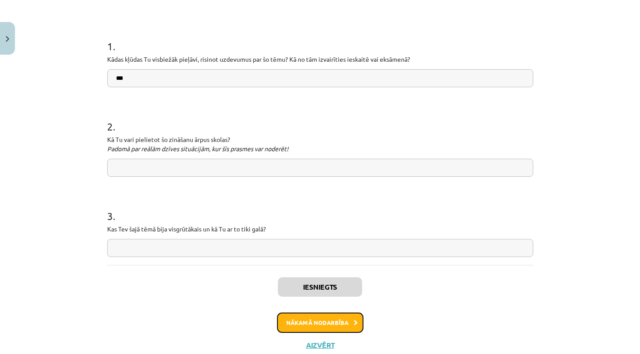
click at [329, 331] on button "Nākamā nodarbība" at bounding box center [320, 323] width 86 height 20
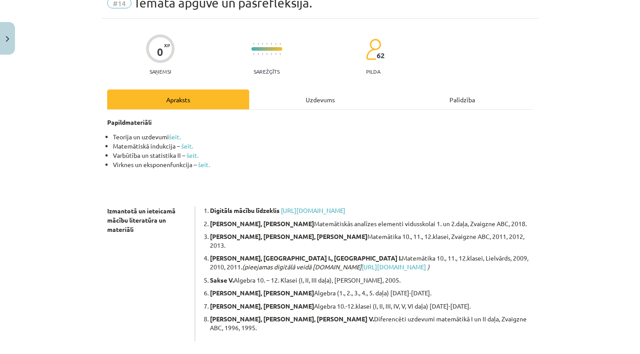
scroll to position [48, 0]
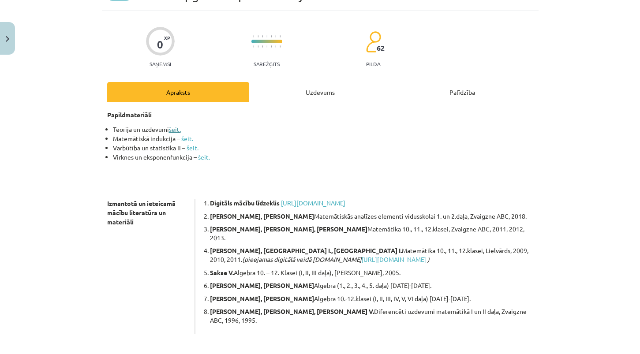
click at [177, 131] on link "šeit." at bounding box center [175, 129] width 12 height 8
click at [184, 140] on link "šeit." at bounding box center [187, 139] width 12 height 8
click at [195, 149] on link "šeit." at bounding box center [193, 148] width 12 height 8
click at [208, 158] on link "šeit." at bounding box center [204, 157] width 12 height 8
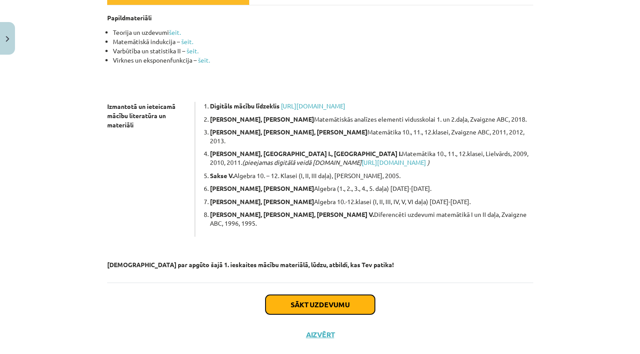
click at [337, 295] on button "Sākt uzdevumu" at bounding box center [320, 304] width 109 height 19
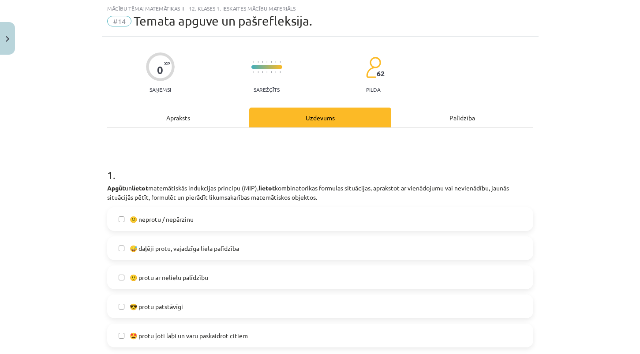
click at [317, 214] on label "😕 neprotu / nepārzinu" at bounding box center [320, 219] width 424 height 22
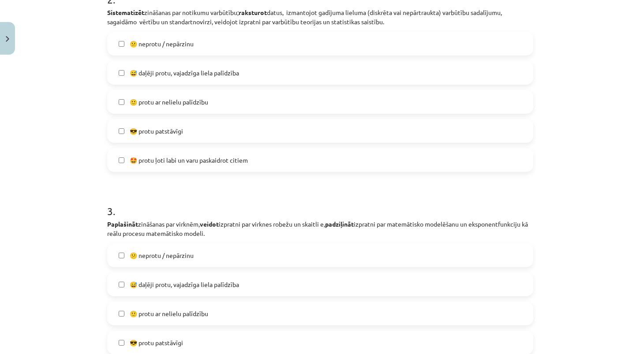
scroll to position [541, 0]
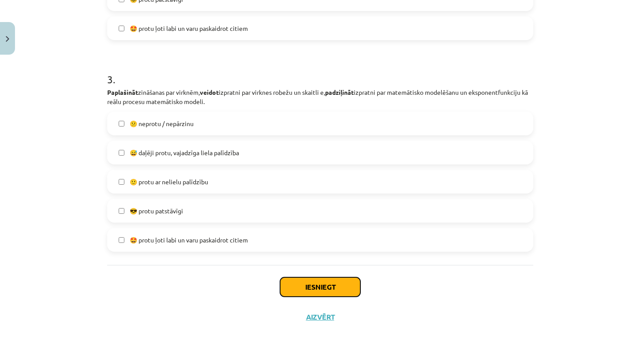
click at [326, 283] on button "Iesniegt" at bounding box center [320, 286] width 80 height 19
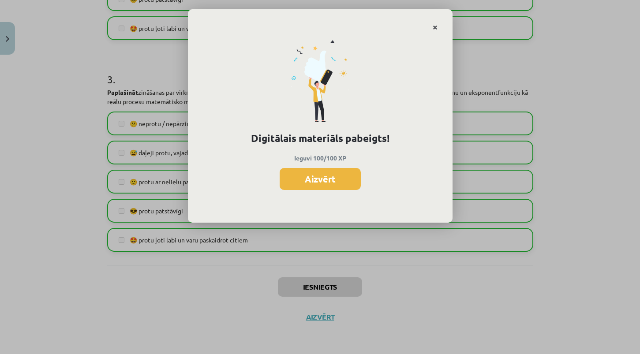
click at [431, 28] on link "Close" at bounding box center [434, 27] width 15 height 17
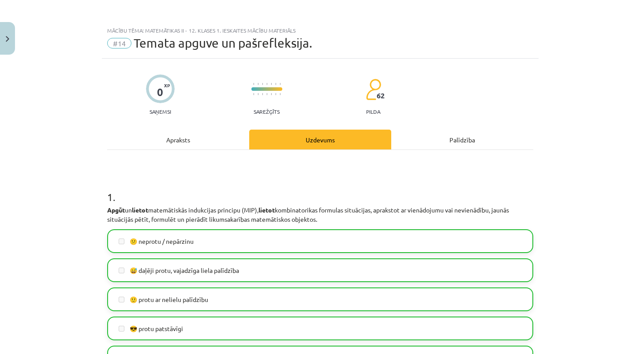
scroll to position [0, 0]
click at [12, 39] on button "Close" at bounding box center [7, 38] width 15 height 33
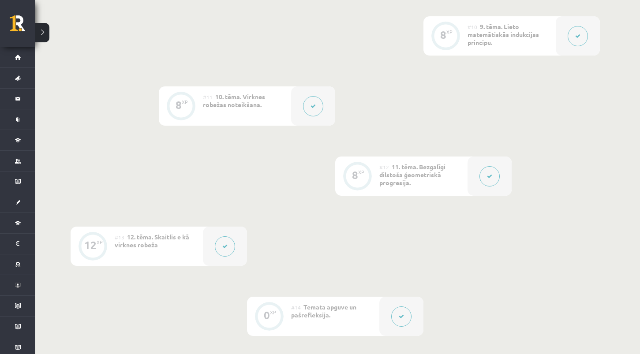
scroll to position [995, 0]
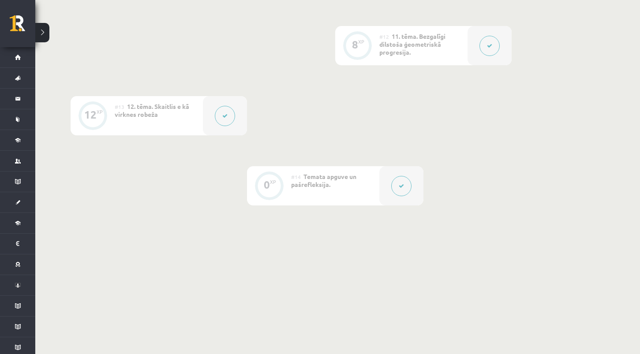
click at [405, 179] on button at bounding box center [401, 186] width 20 height 20
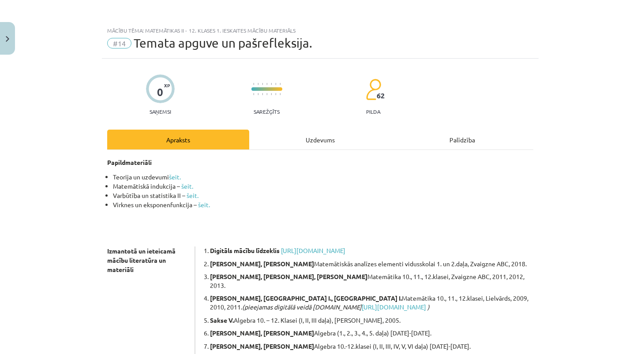
click at [332, 136] on div "Uzdevums" at bounding box center [320, 140] width 142 height 20
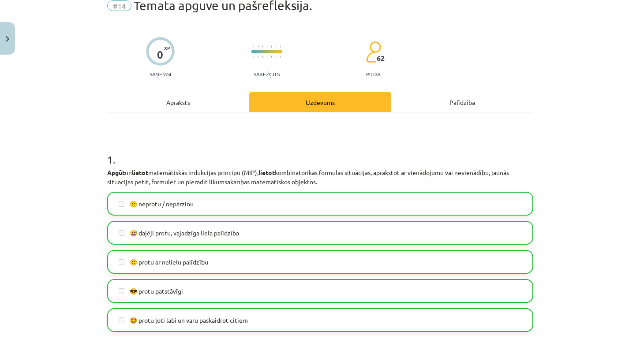
scroll to position [0, 0]
